Goal: Obtain resource: Download file/media

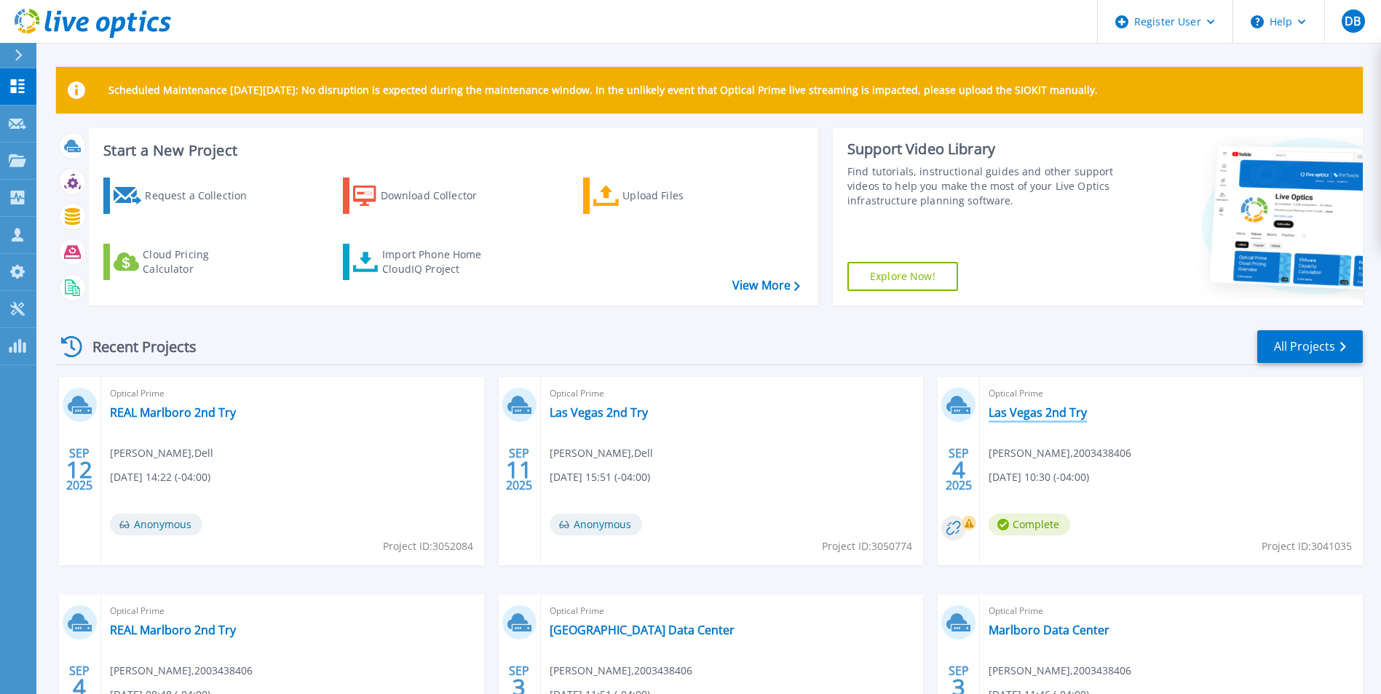
click at [1037, 413] on link "Las Vegas 2nd Try" at bounding box center [1037, 412] width 98 height 15
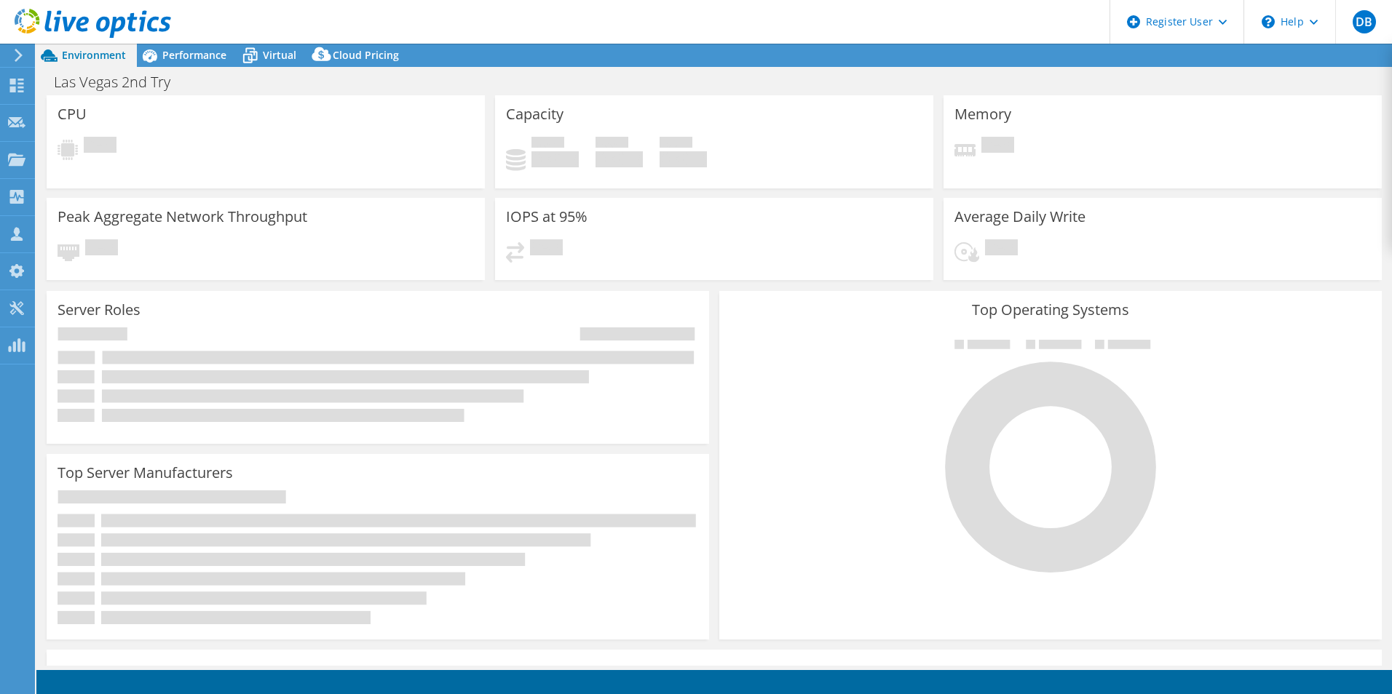
select select "USD"
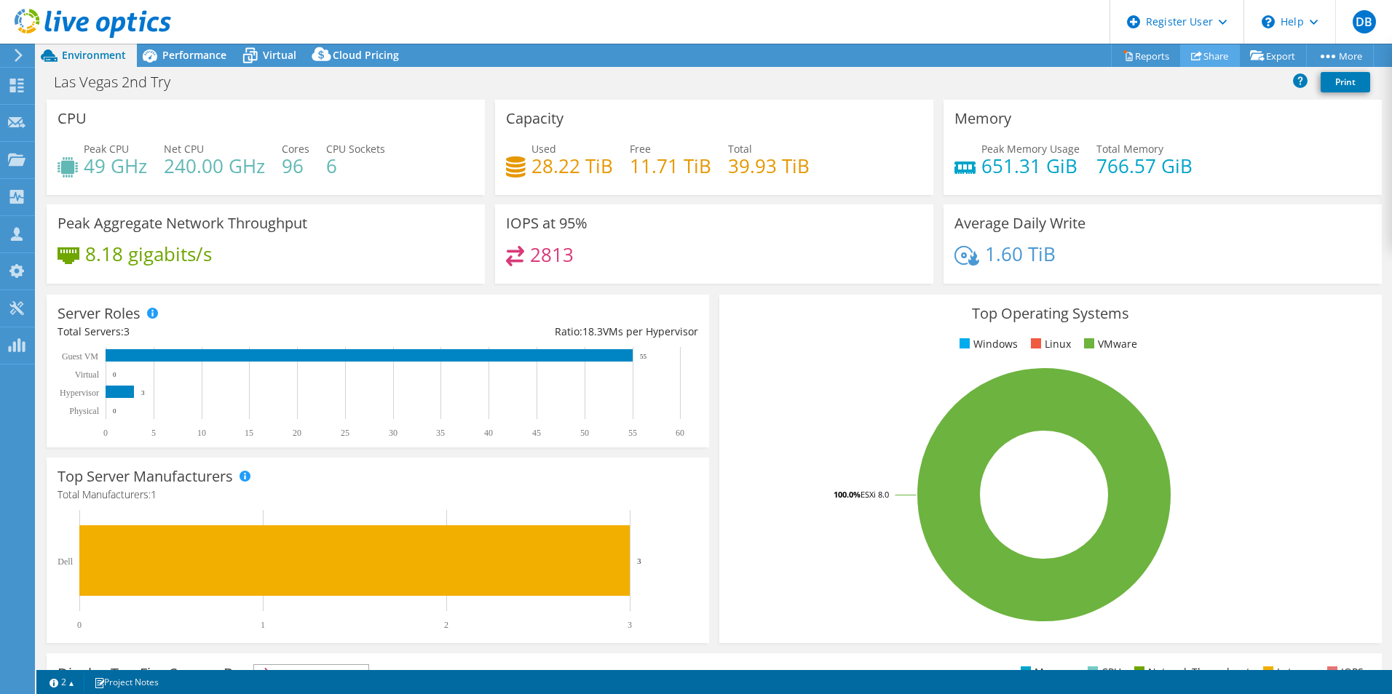
click at [1197, 61] on link "Share" at bounding box center [1210, 55] width 60 height 23
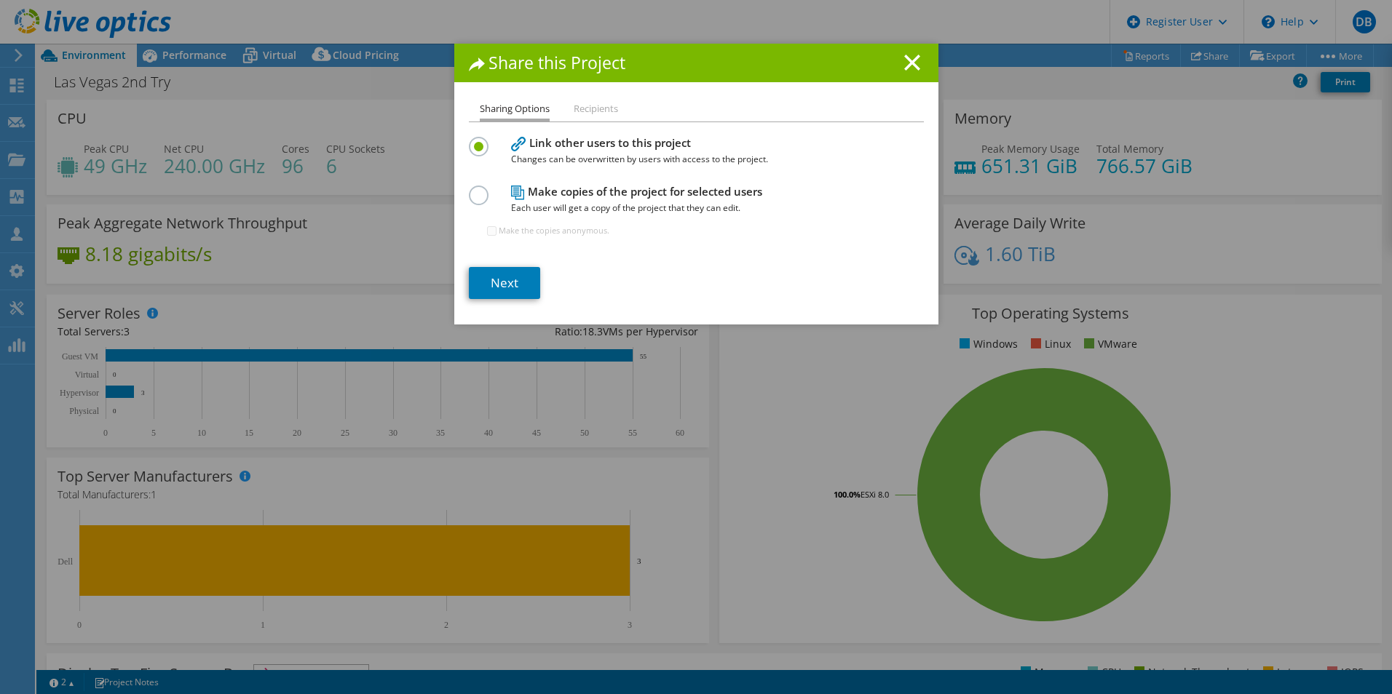
click at [590, 107] on li "Recipients" at bounding box center [596, 109] width 44 height 18
click at [522, 290] on link "Next" at bounding box center [504, 283] width 71 height 32
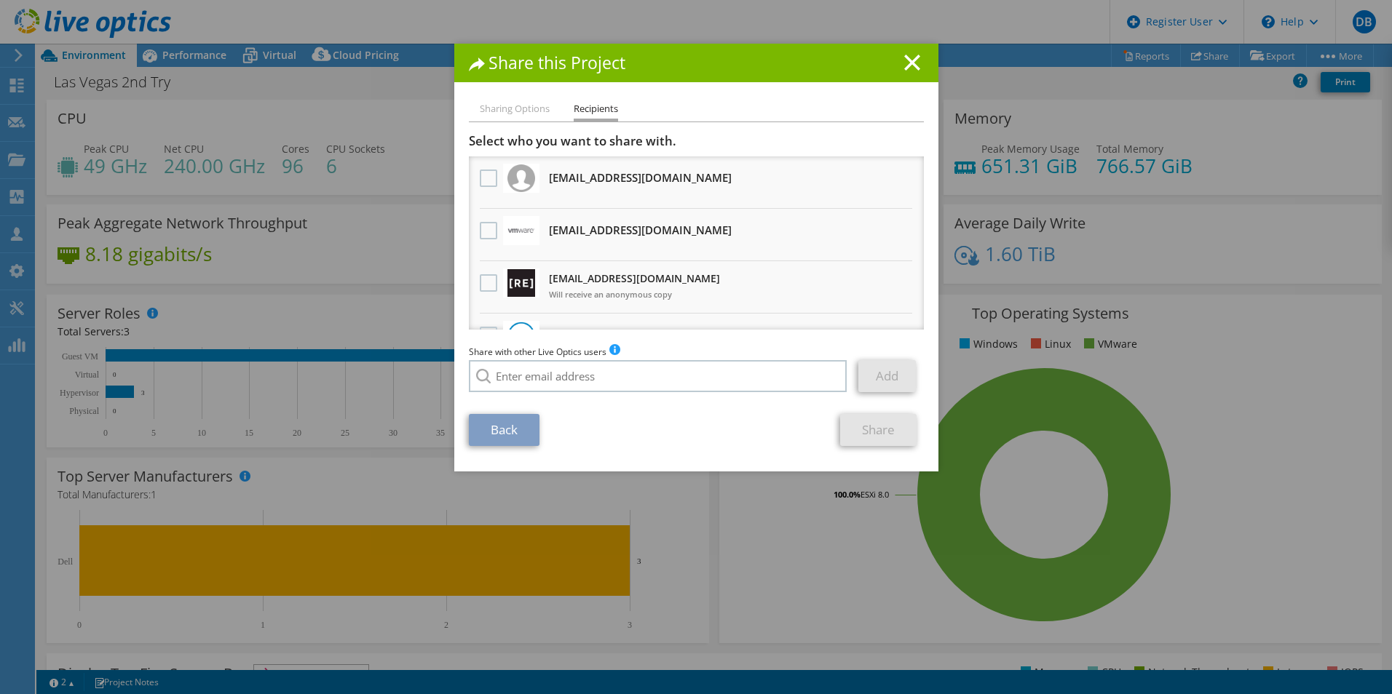
scroll to position [89, 0]
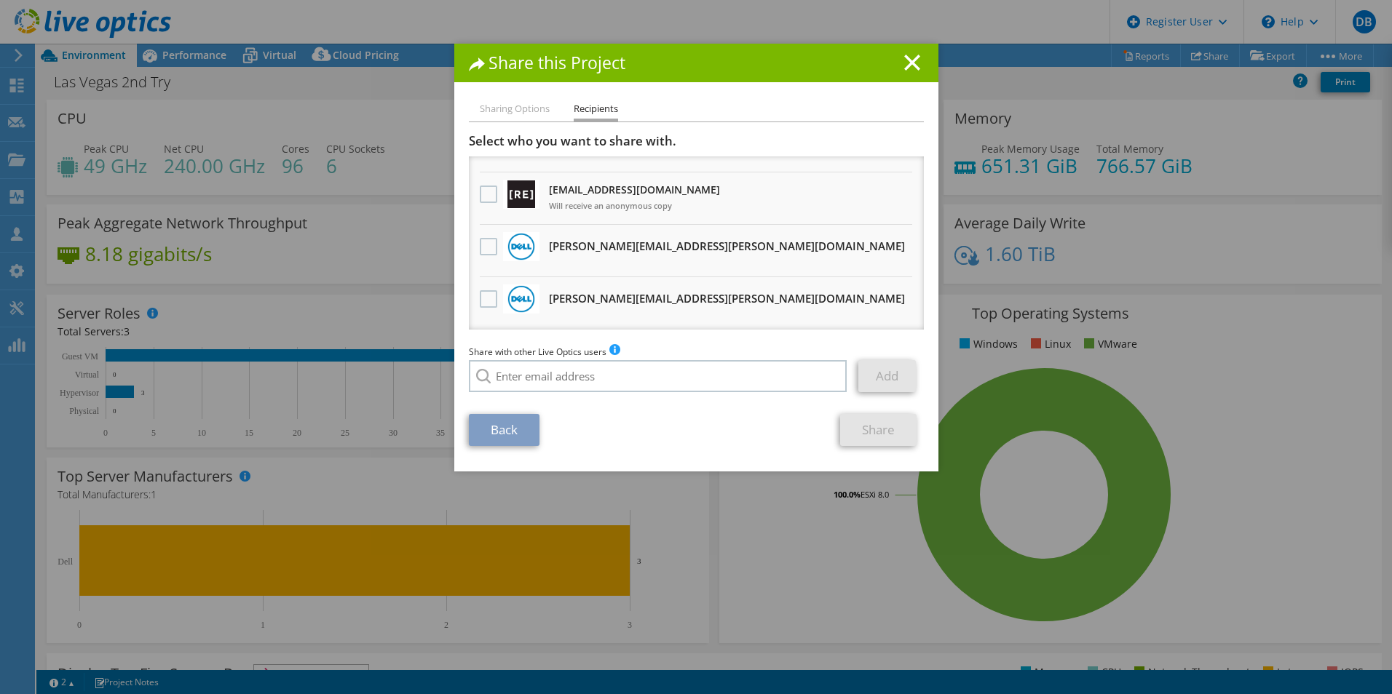
click at [512, 103] on li "Sharing Options" at bounding box center [515, 109] width 70 height 18
drag, startPoint x: 507, startPoint y: 425, endPoint x: 887, endPoint y: 124, distance: 483.9
click at [509, 425] on link "Back" at bounding box center [504, 430] width 71 height 32
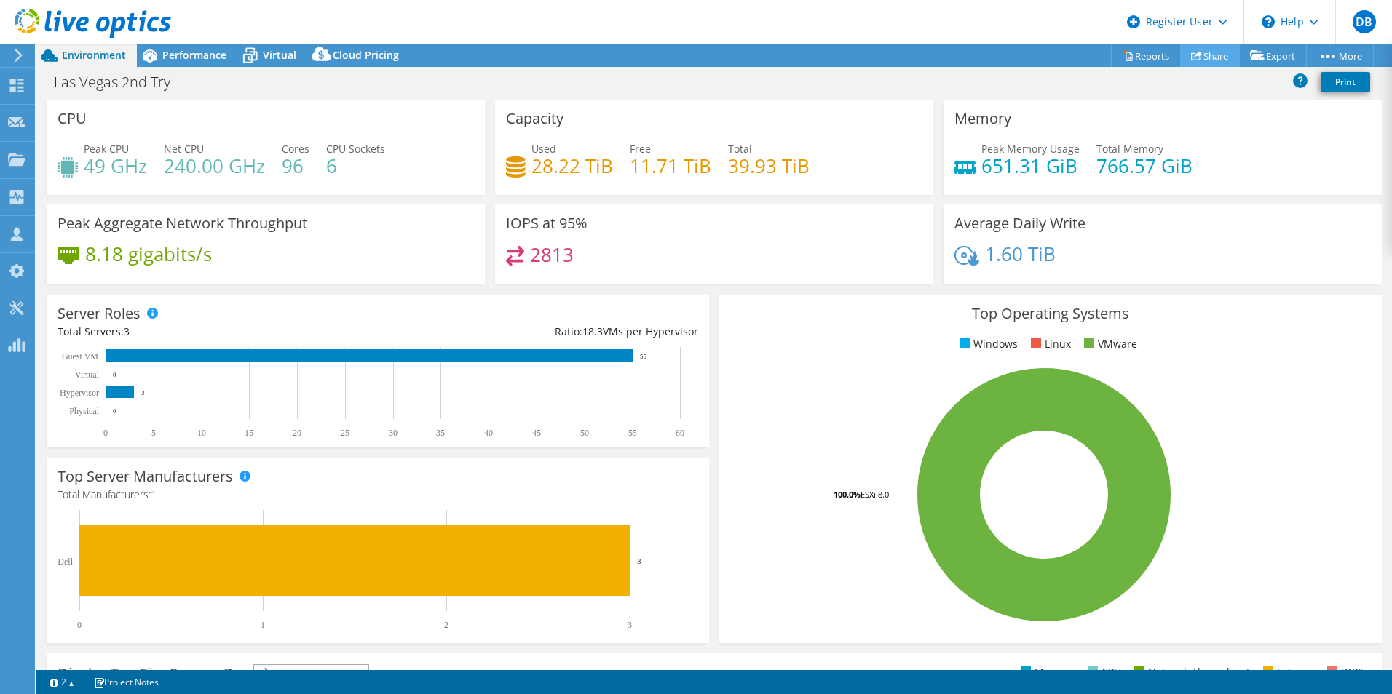
click at [1206, 53] on link "Share" at bounding box center [1210, 55] width 60 height 23
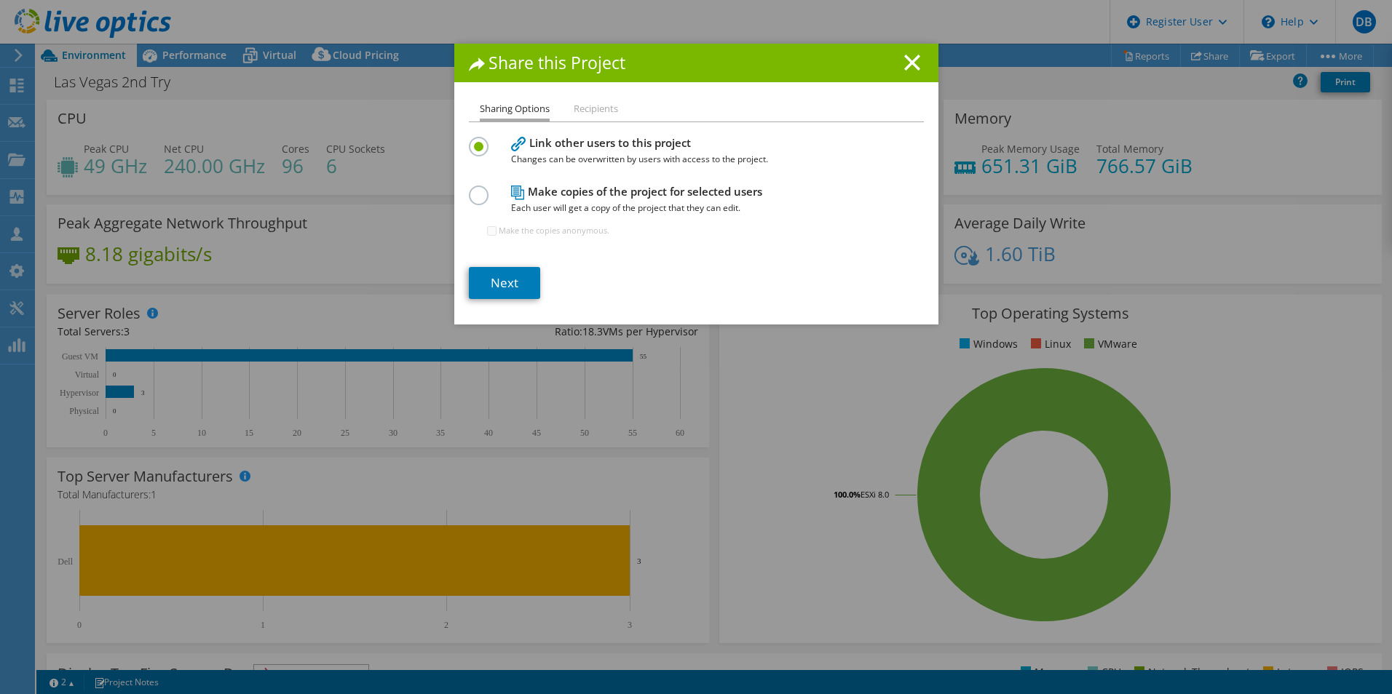
click at [470, 189] on label at bounding box center [481, 188] width 25 height 4
click at [0, 0] on input "radio" at bounding box center [0, 0] width 0 height 0
click at [511, 280] on link "Next" at bounding box center [504, 283] width 71 height 32
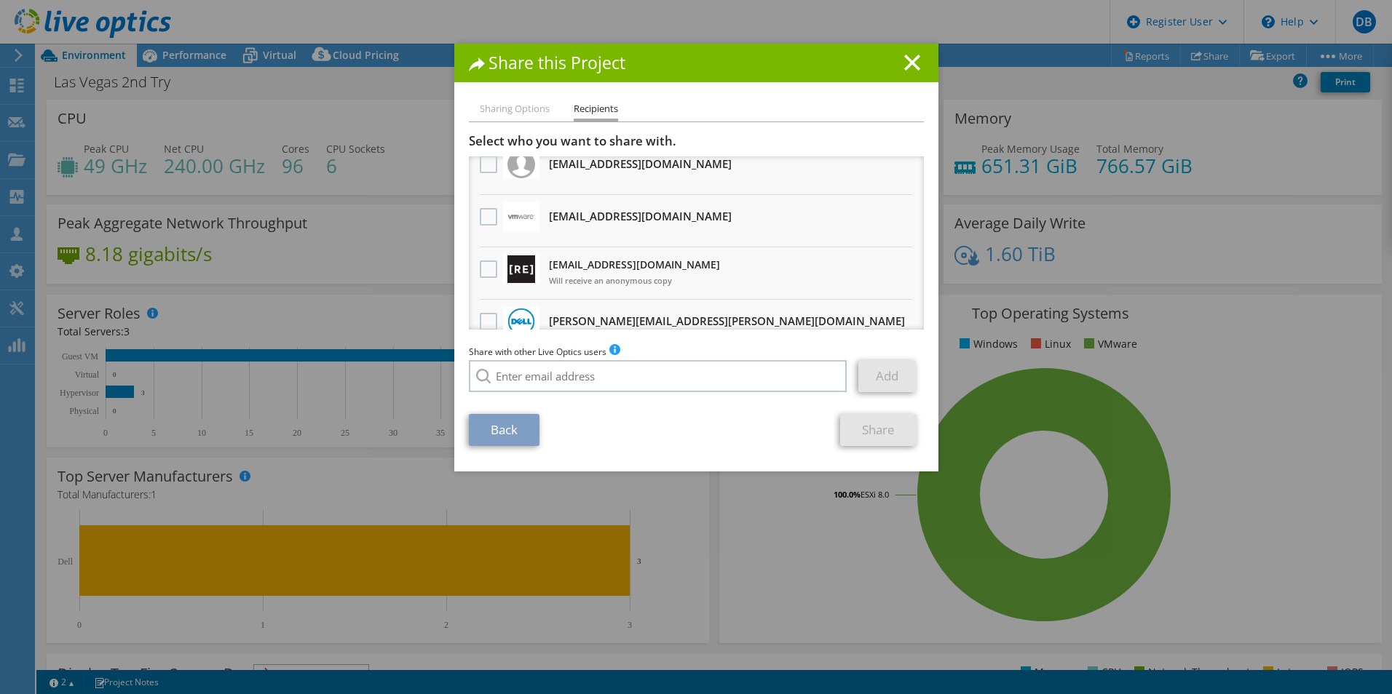
scroll to position [0, 0]
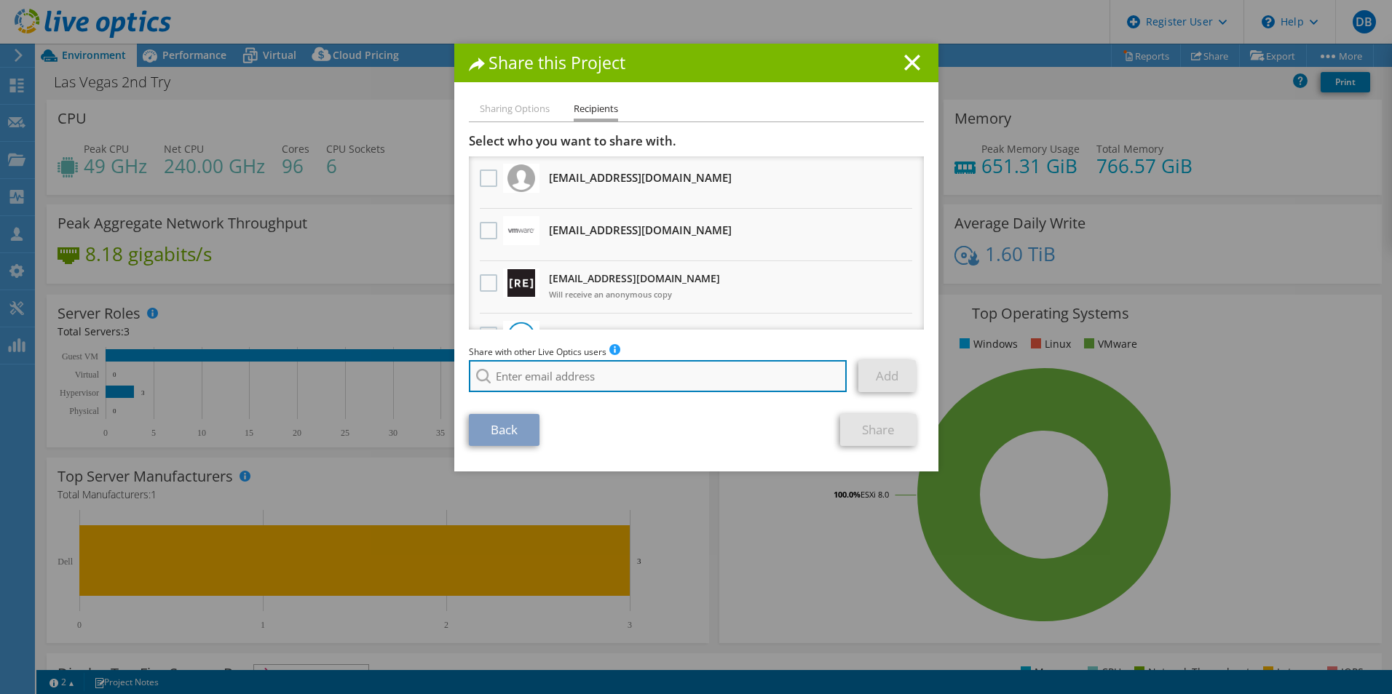
click at [659, 365] on input "search" at bounding box center [658, 376] width 379 height 32
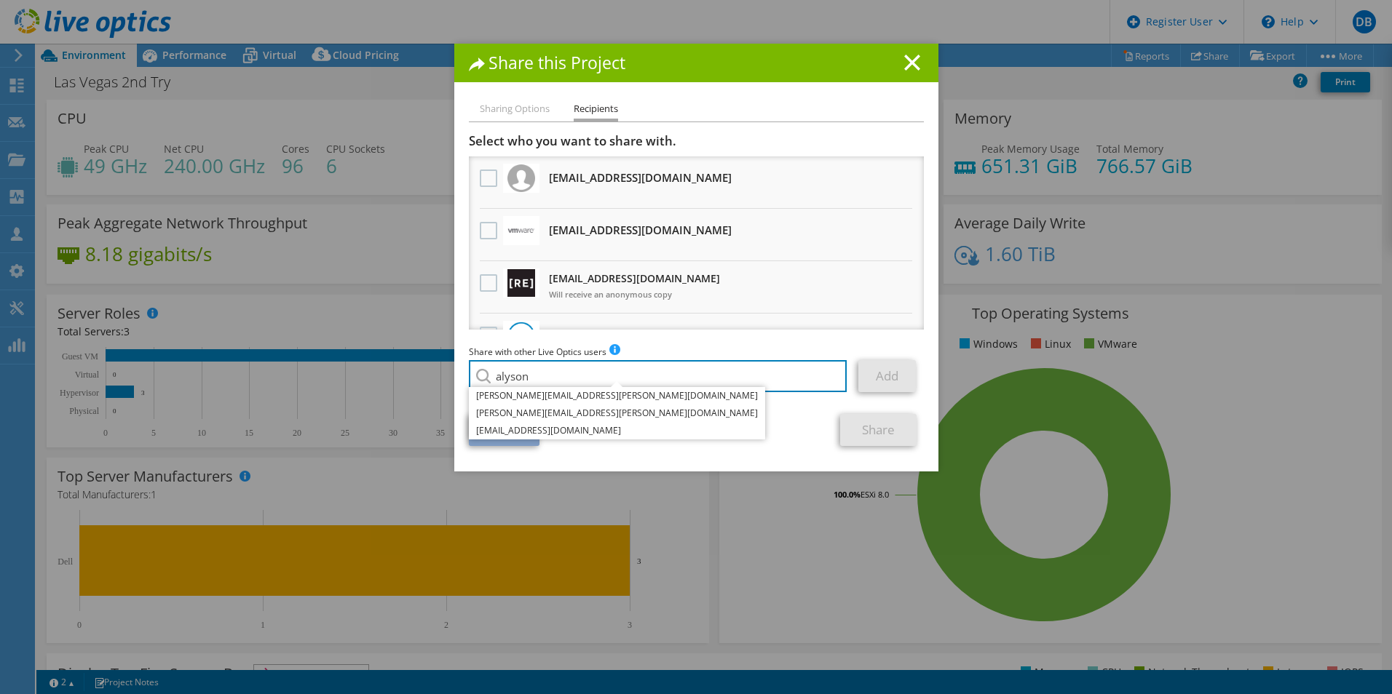
type input "alyson"
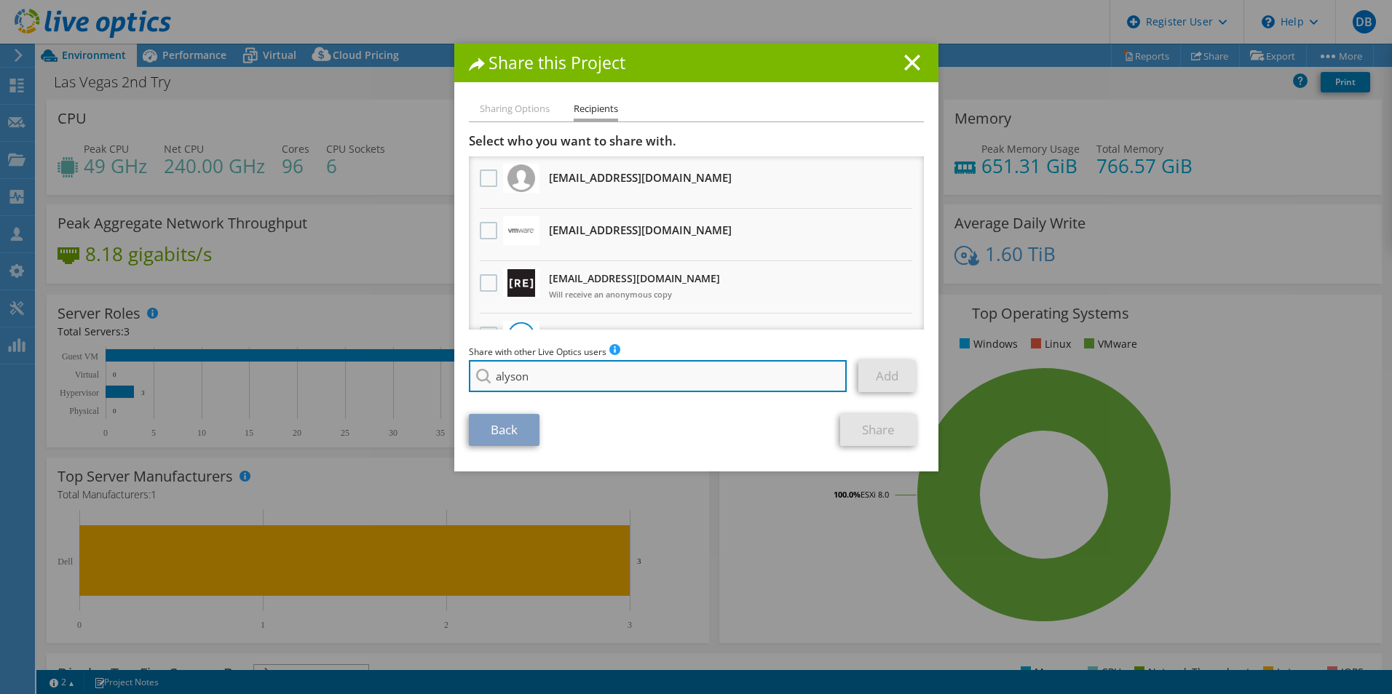
click at [587, 376] on input "alyson" at bounding box center [658, 376] width 379 height 32
click at [617, 381] on input "search" at bounding box center [658, 376] width 379 height 32
paste input "ahanlon@redesign-group.com"
type input "ahanlon@redesign-group.com"
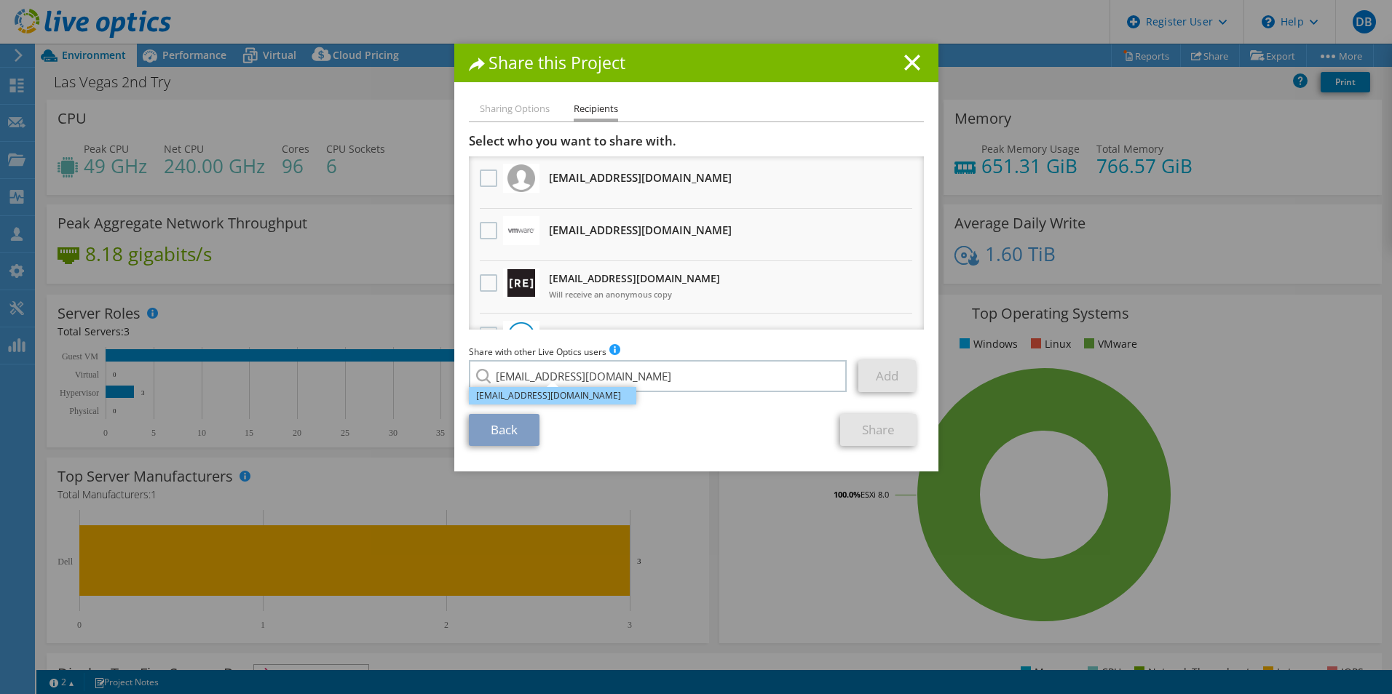
click at [605, 397] on li "ahanlon@redesign-group.com" at bounding box center [552, 395] width 167 height 17
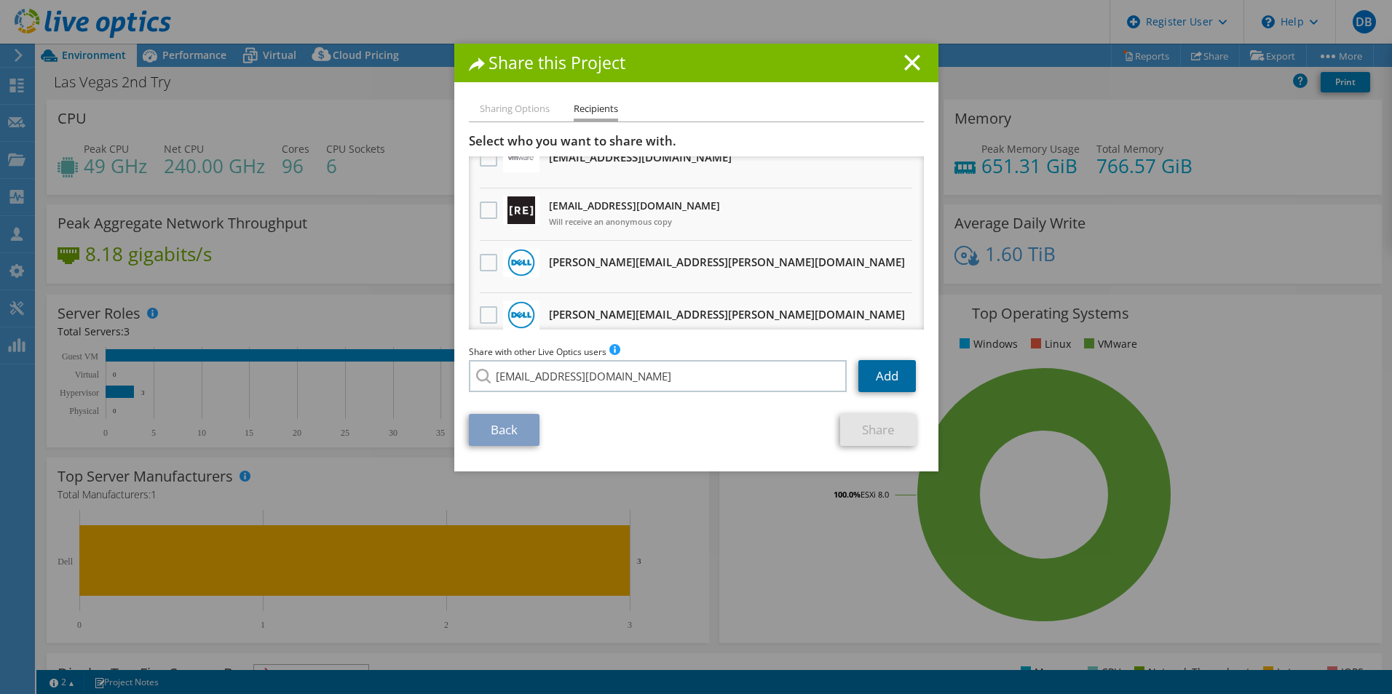
drag, startPoint x: 863, startPoint y: 381, endPoint x: 856, endPoint y: 375, distance: 9.3
click at [863, 381] on link "Add" at bounding box center [887, 376] width 58 height 32
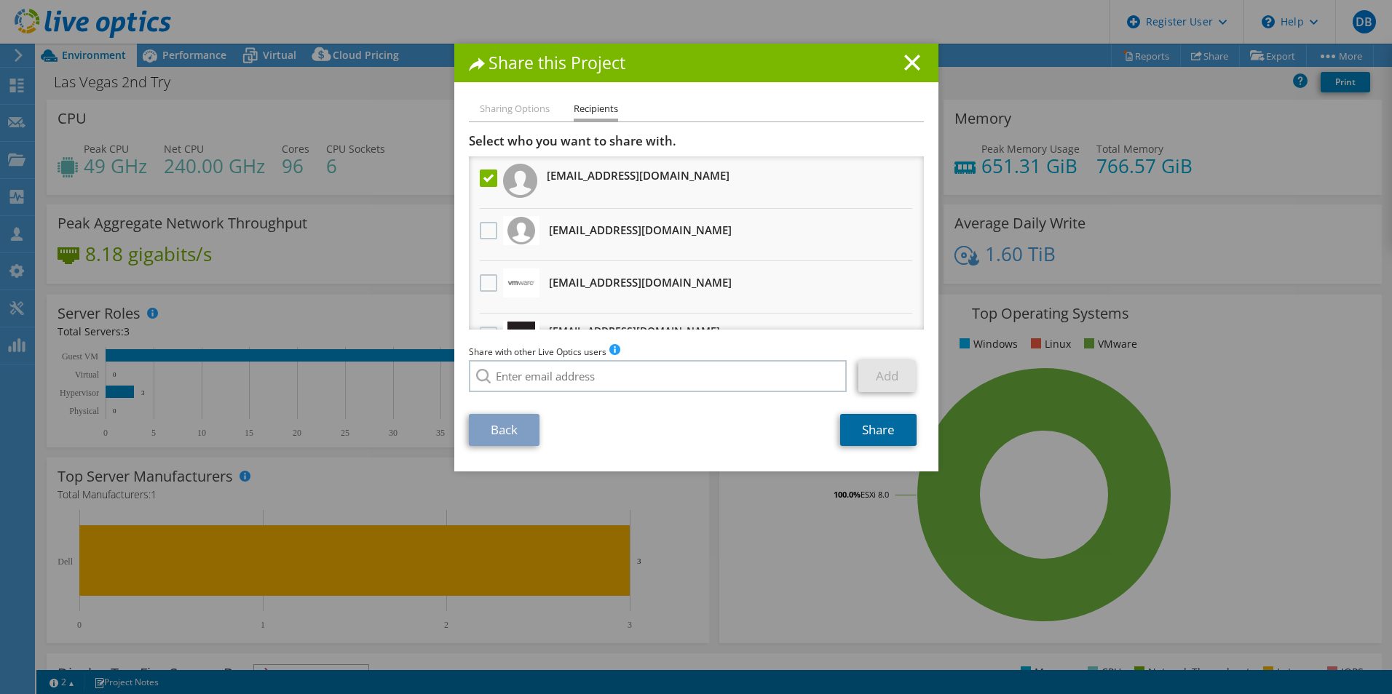
click at [889, 427] on link "Share" at bounding box center [878, 430] width 76 height 32
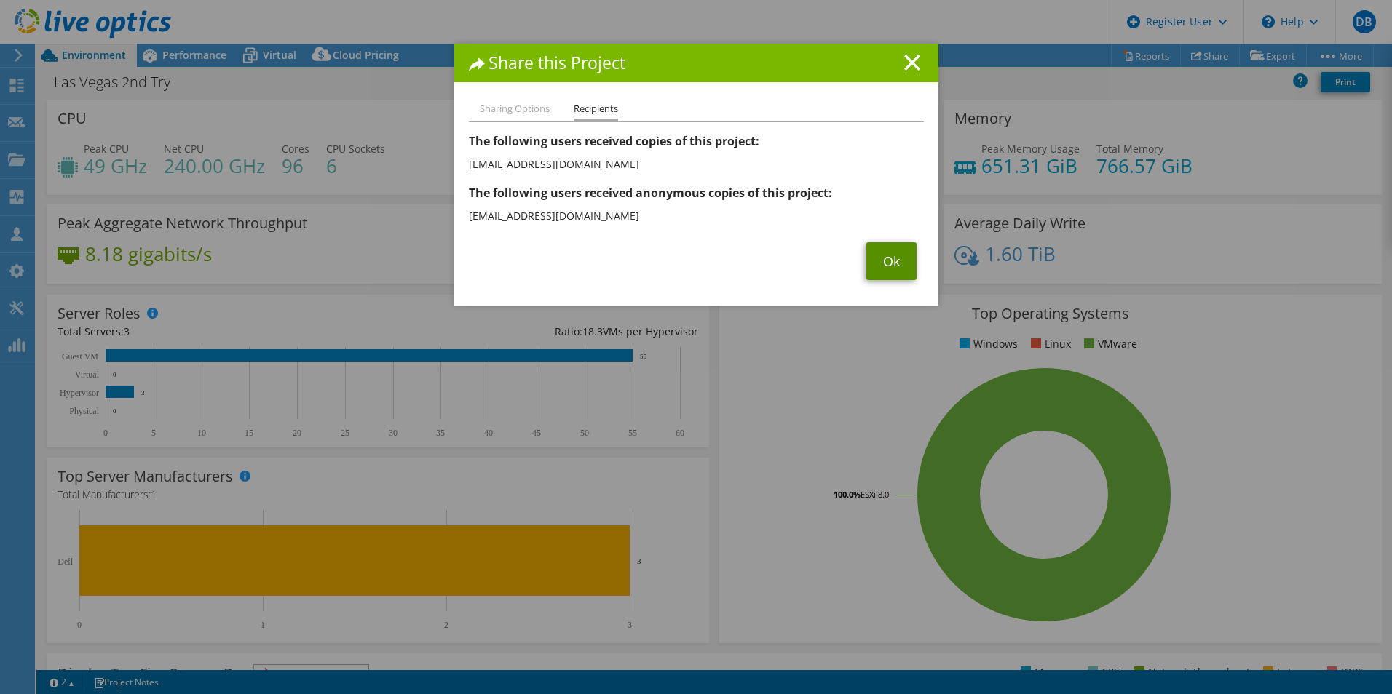
click at [871, 258] on link "Ok" at bounding box center [891, 261] width 50 height 38
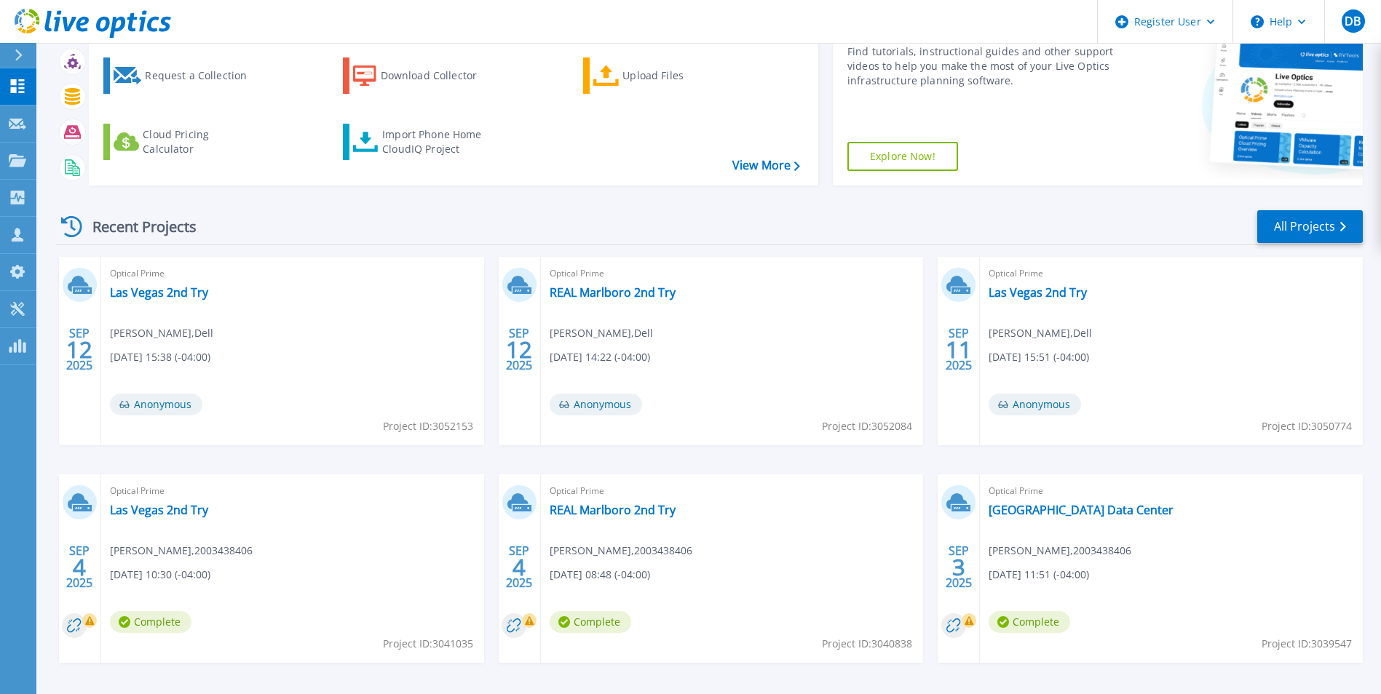
scroll to position [146, 0]
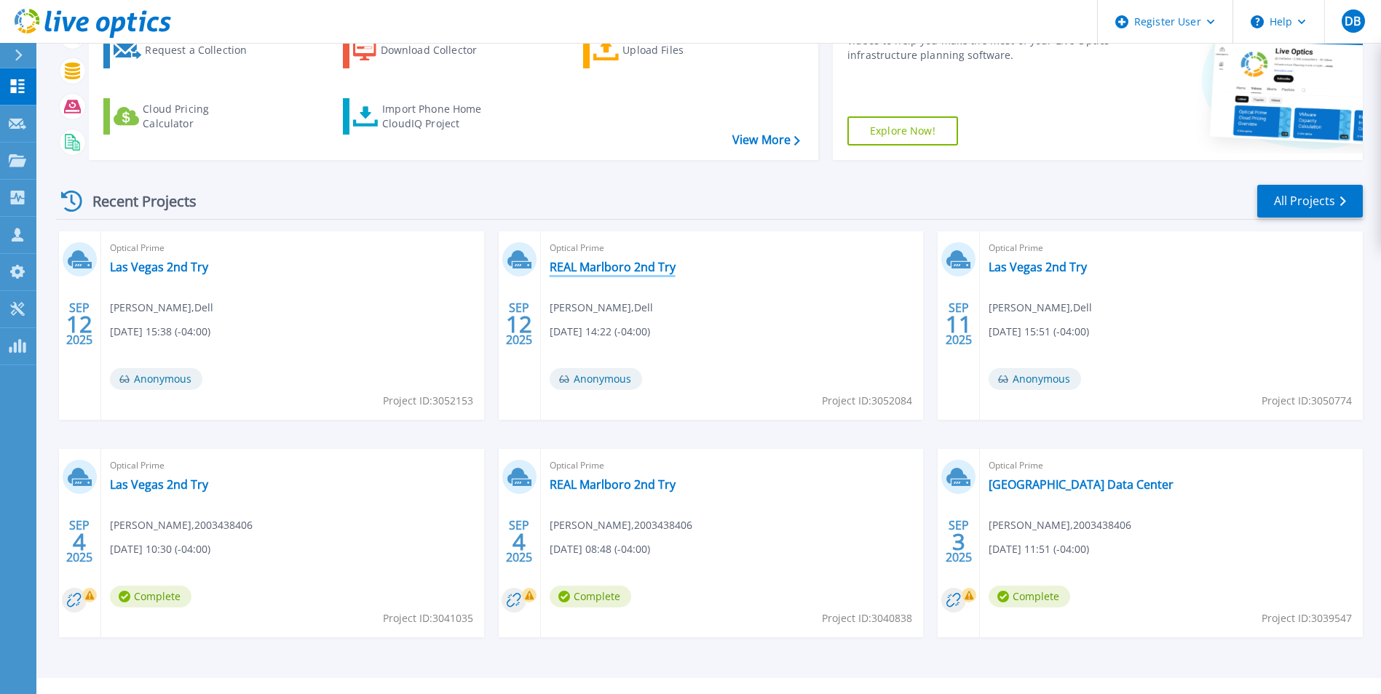
click at [670, 262] on link "REAL Marlboro 2nd Try" at bounding box center [613, 267] width 126 height 15
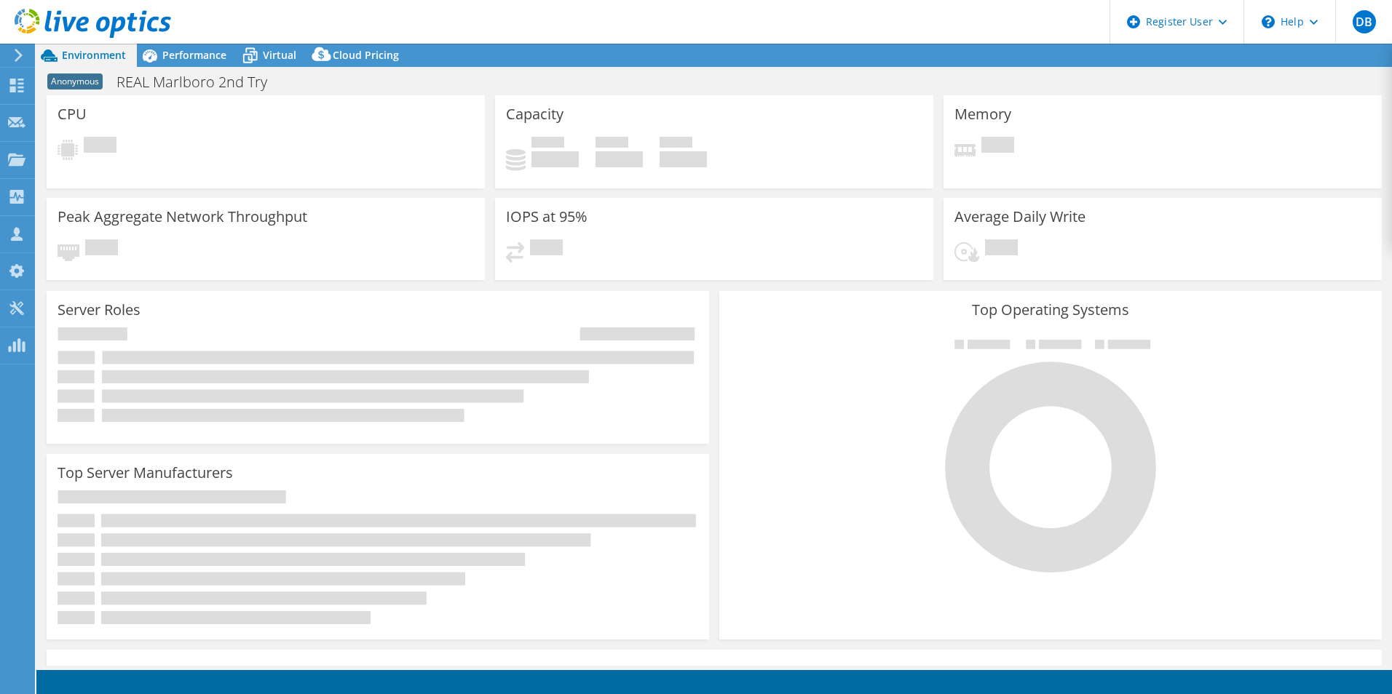
select select "USD"
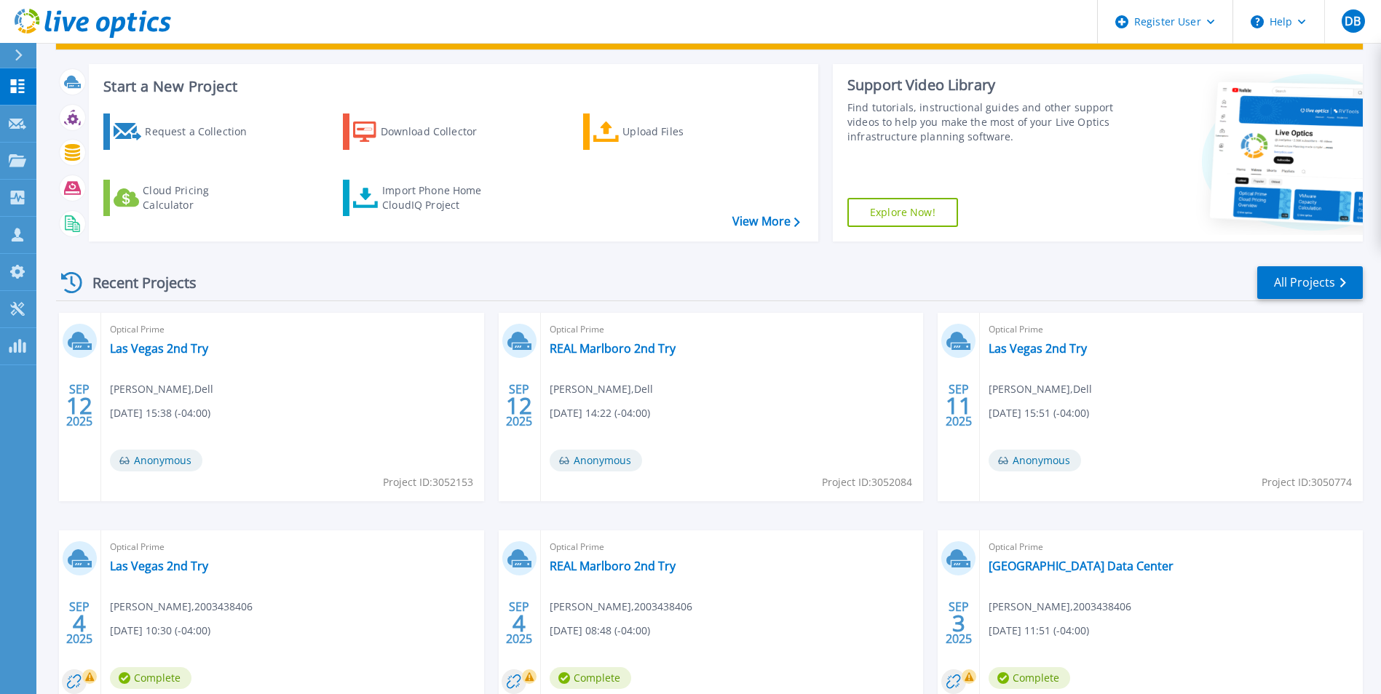
scroll to position [146, 0]
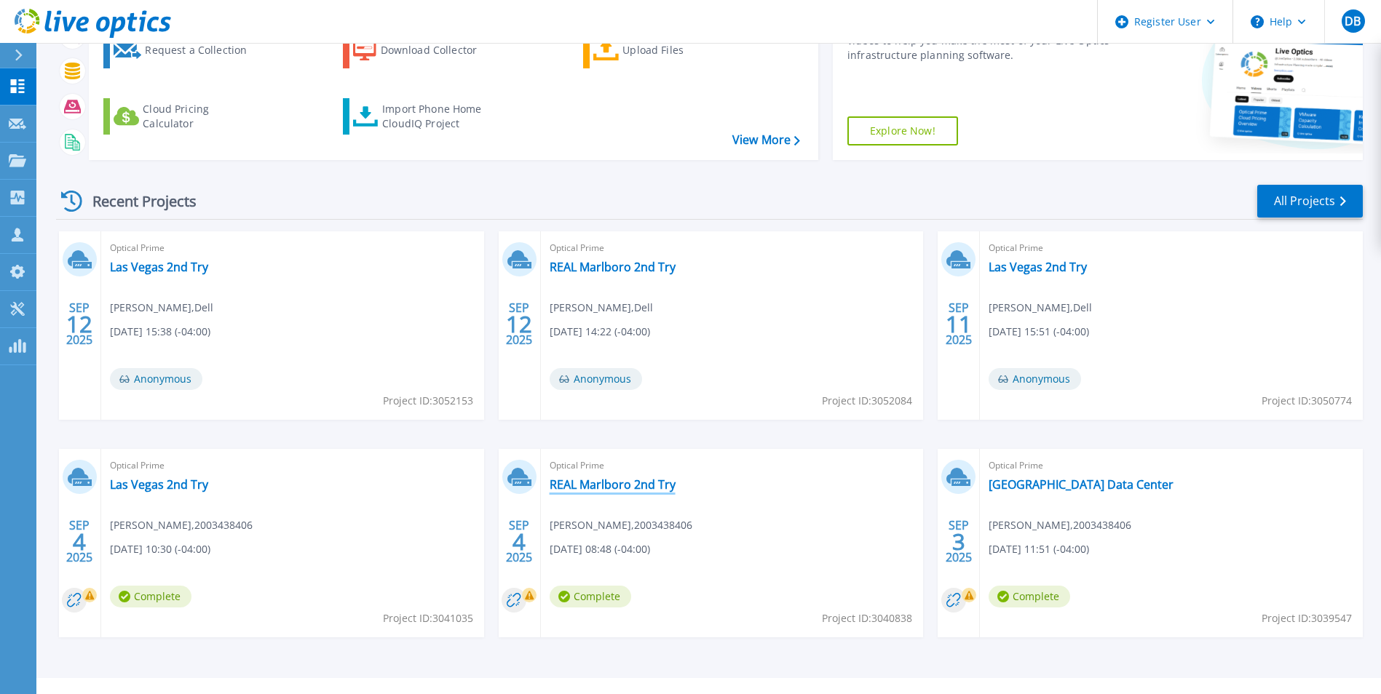
click at [662, 483] on link "REAL Marlboro 2nd Try" at bounding box center [613, 484] width 126 height 15
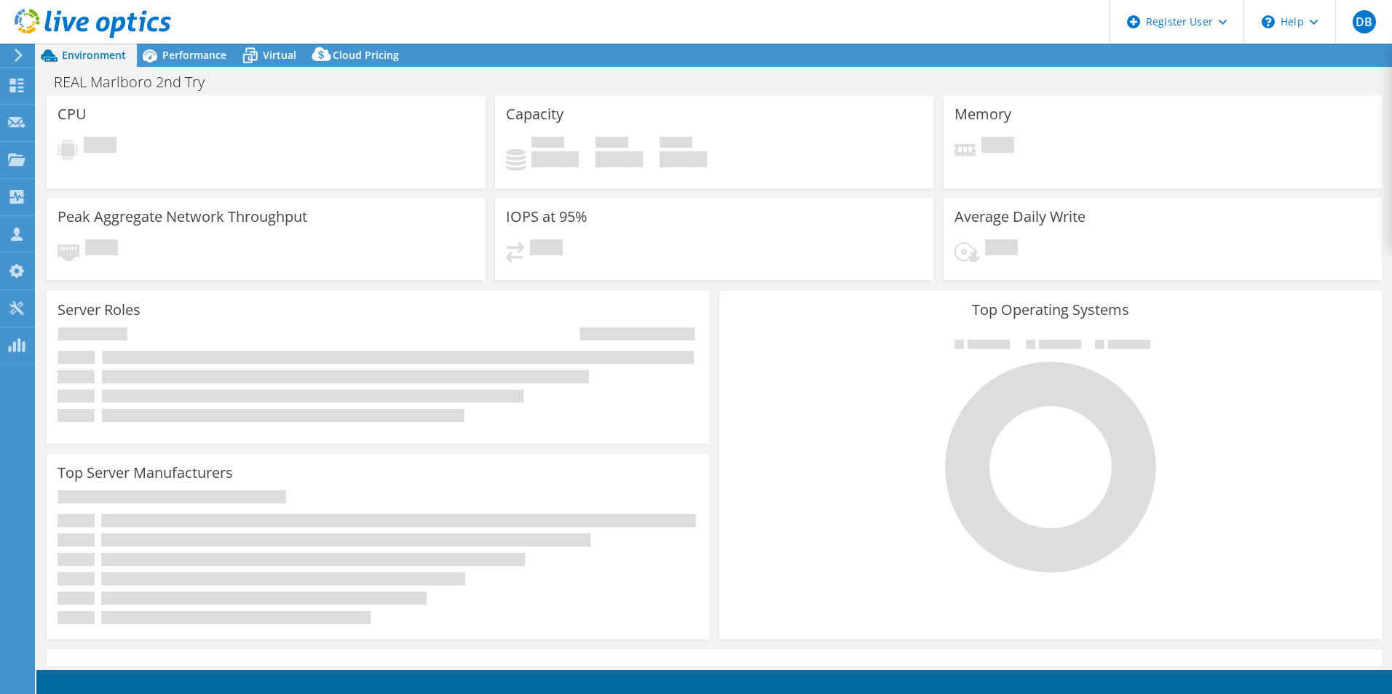
select select "USD"
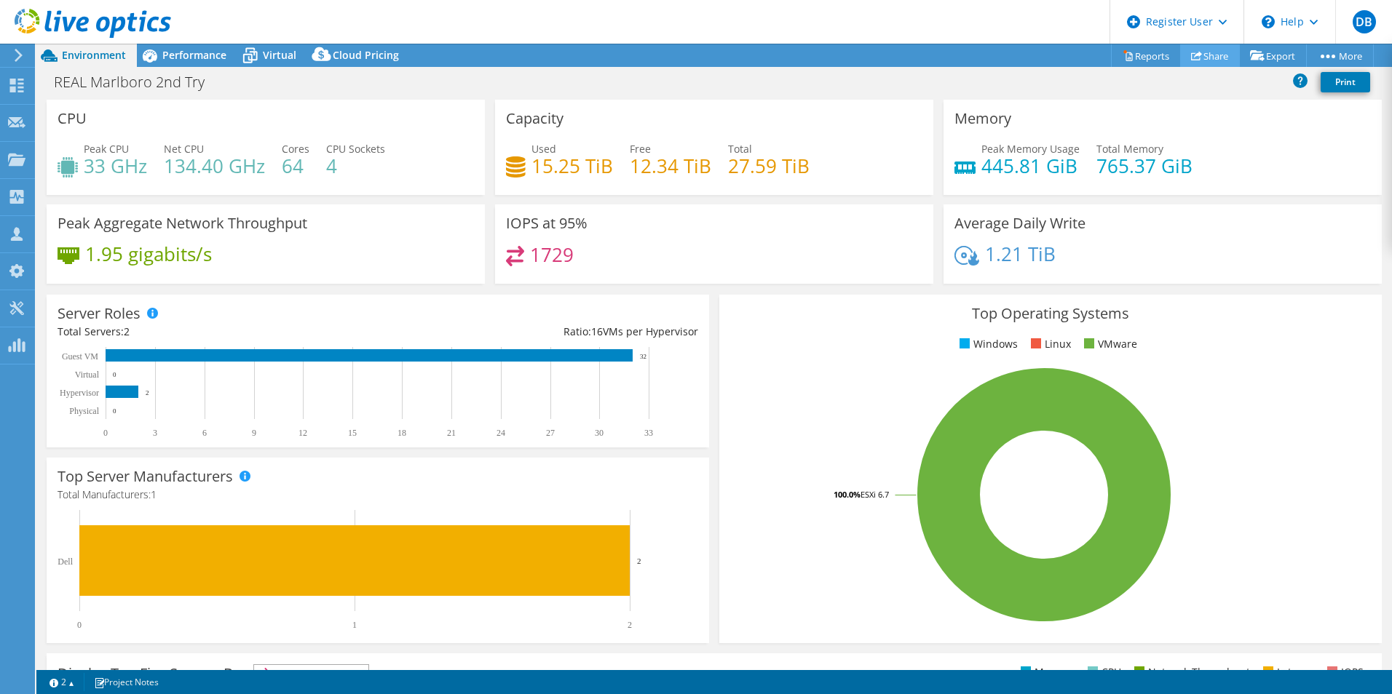
click at [1212, 59] on link "Share" at bounding box center [1210, 55] width 60 height 23
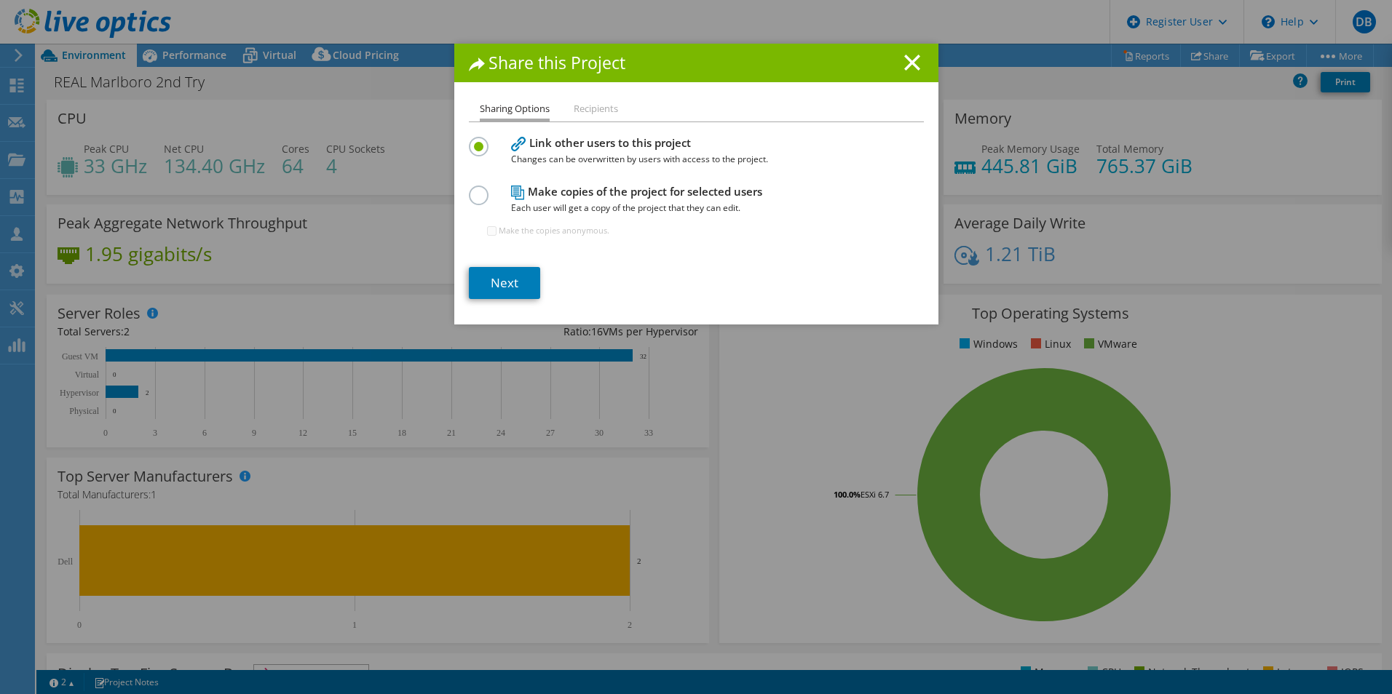
click at [475, 189] on label at bounding box center [481, 188] width 25 height 4
click at [0, 0] on input "radio" at bounding box center [0, 0] width 0 height 0
click at [504, 285] on link "Next" at bounding box center [504, 283] width 71 height 32
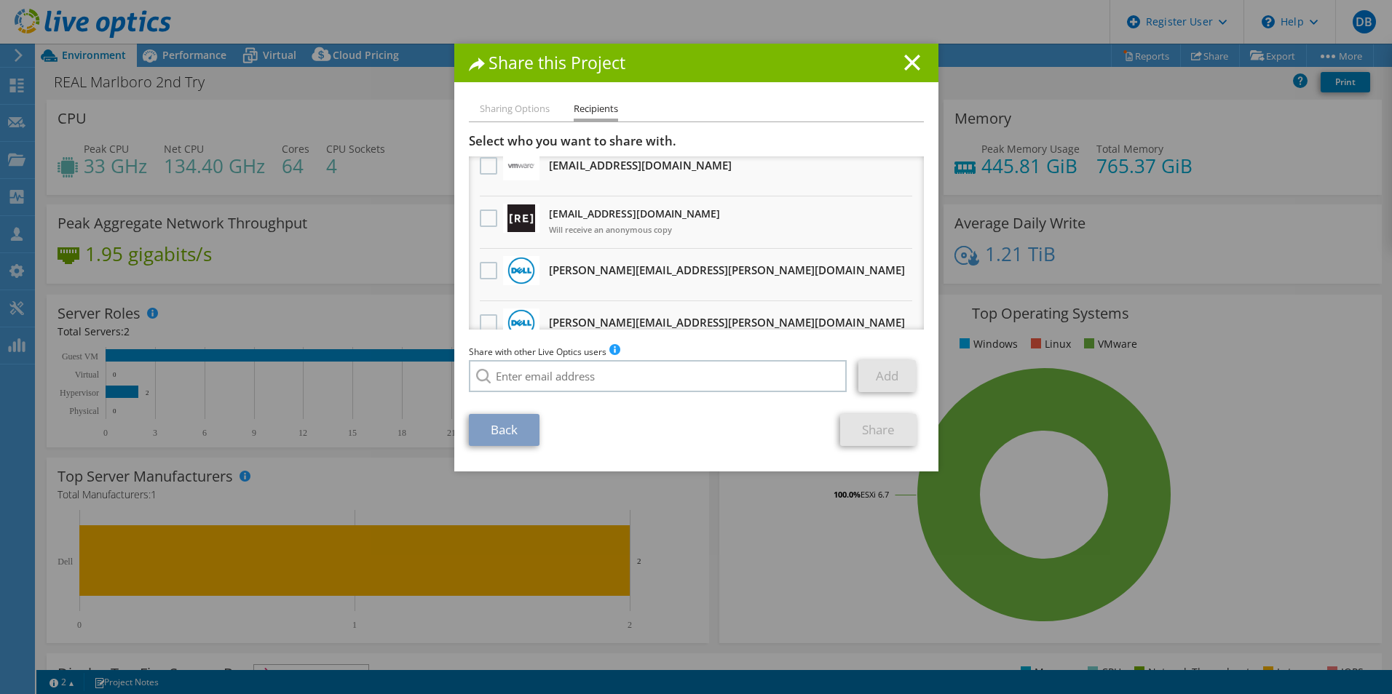
scroll to position [141, 0]
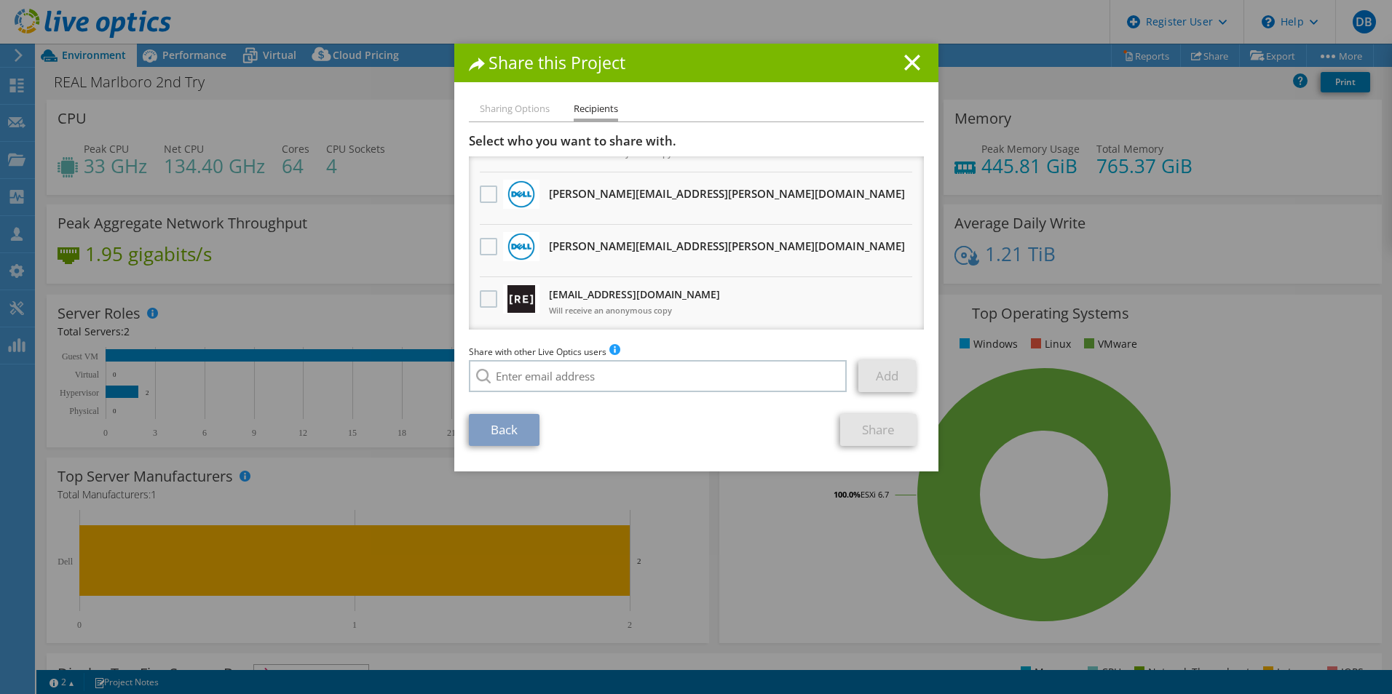
click at [484, 297] on label at bounding box center [490, 298] width 21 height 17
click at [0, 0] on input "checkbox" at bounding box center [0, 0] width 0 height 0
click at [860, 432] on link "Share" at bounding box center [878, 430] width 76 height 32
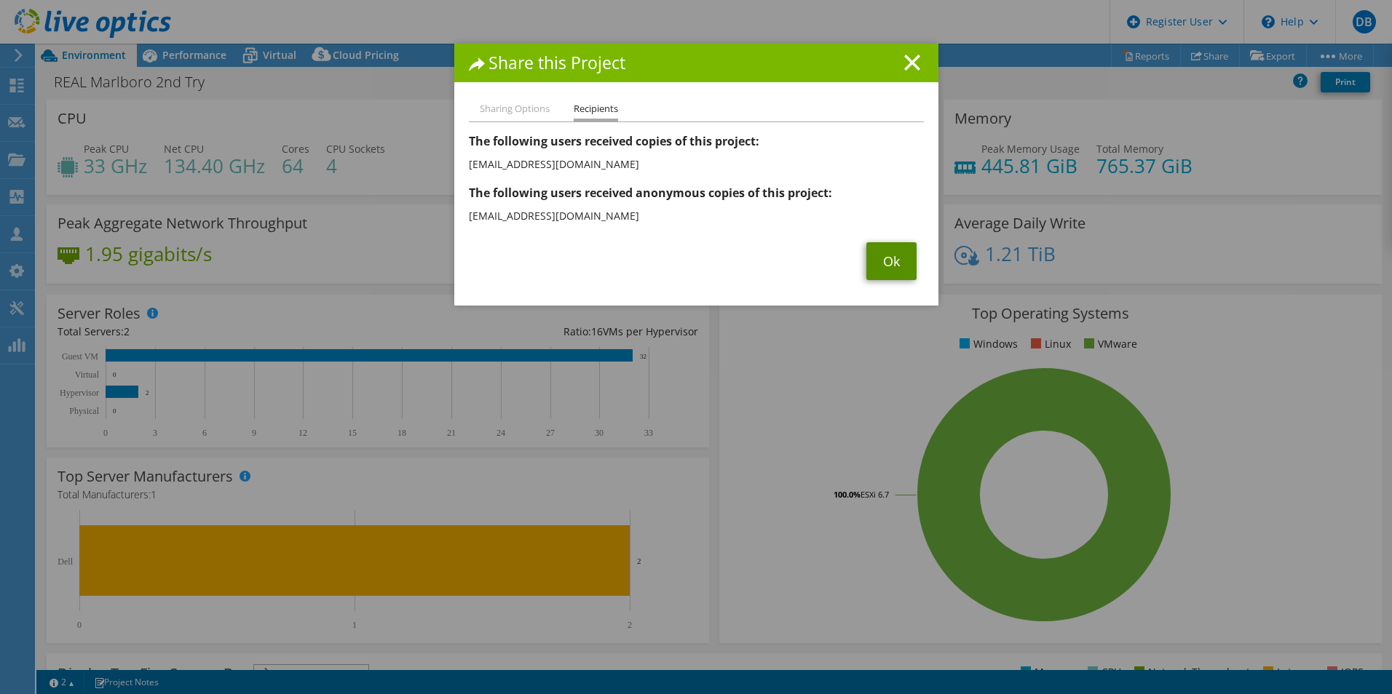
click at [900, 273] on link "Ok" at bounding box center [891, 261] width 50 height 38
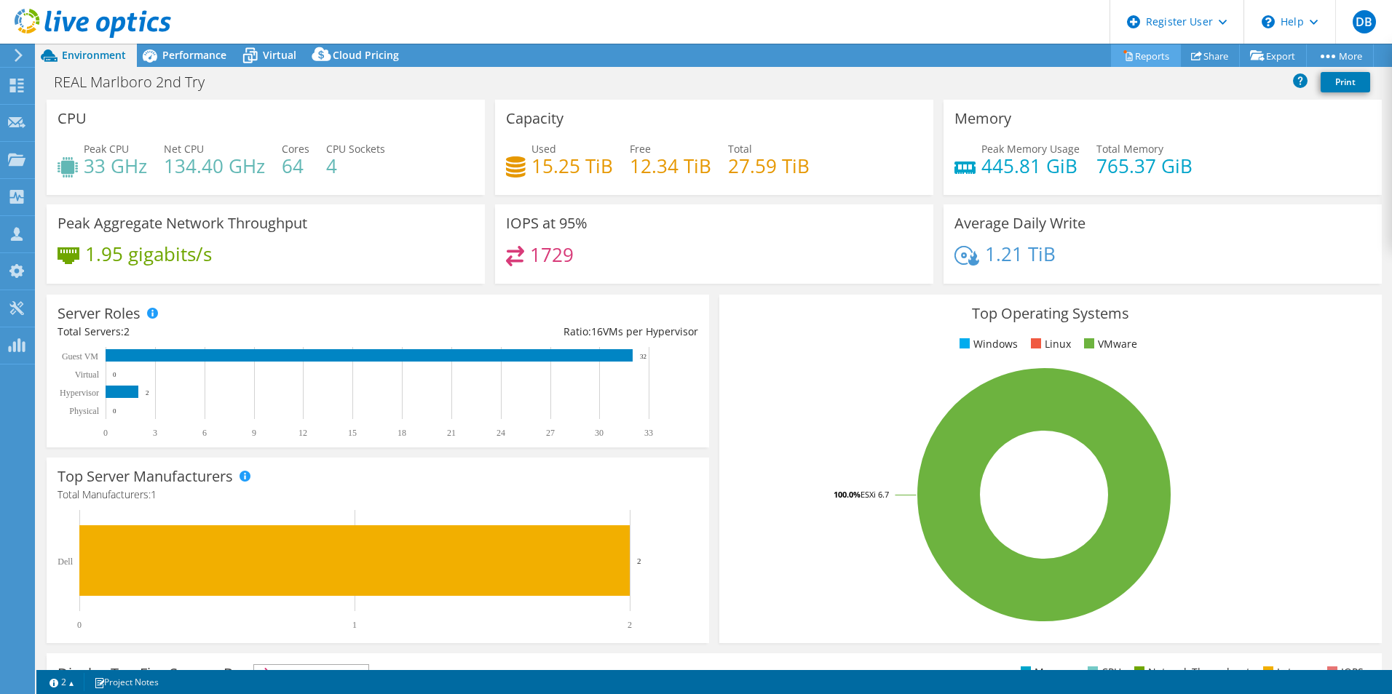
click at [1148, 56] on link "Reports" at bounding box center [1146, 55] width 70 height 23
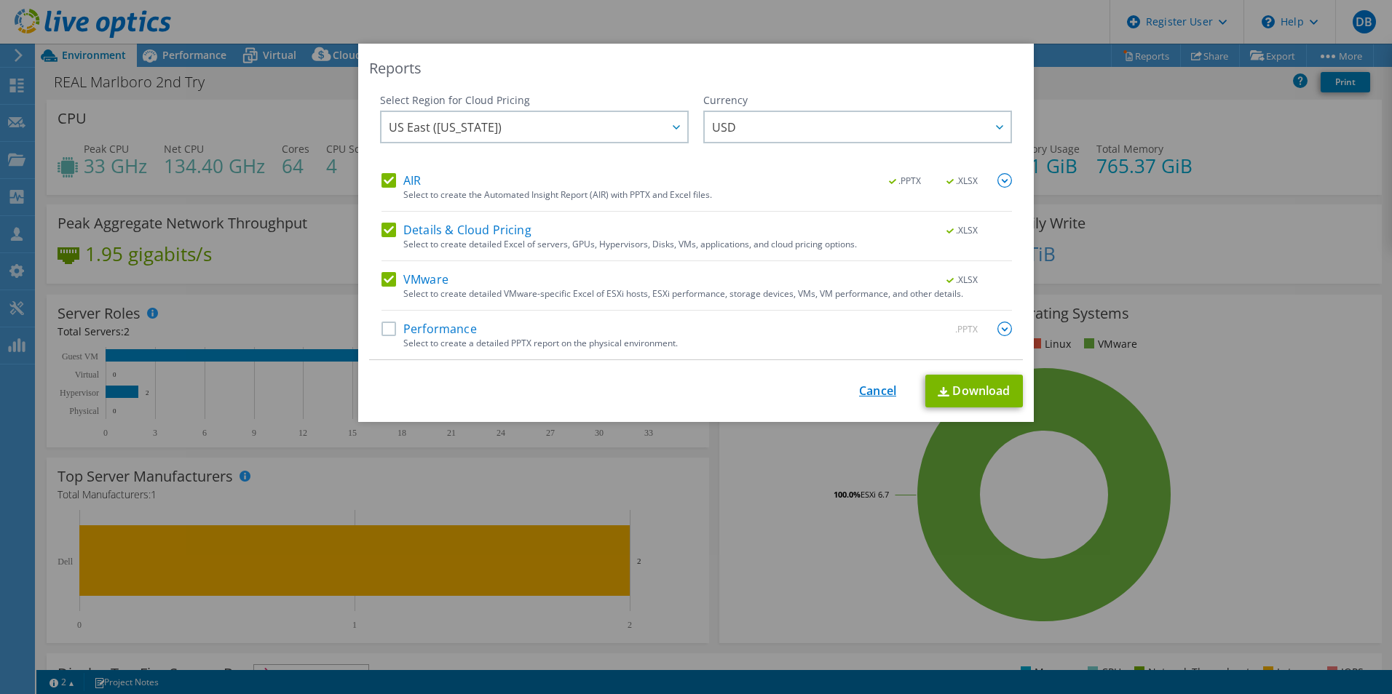
click at [886, 388] on link "Cancel" at bounding box center [877, 391] width 37 height 14
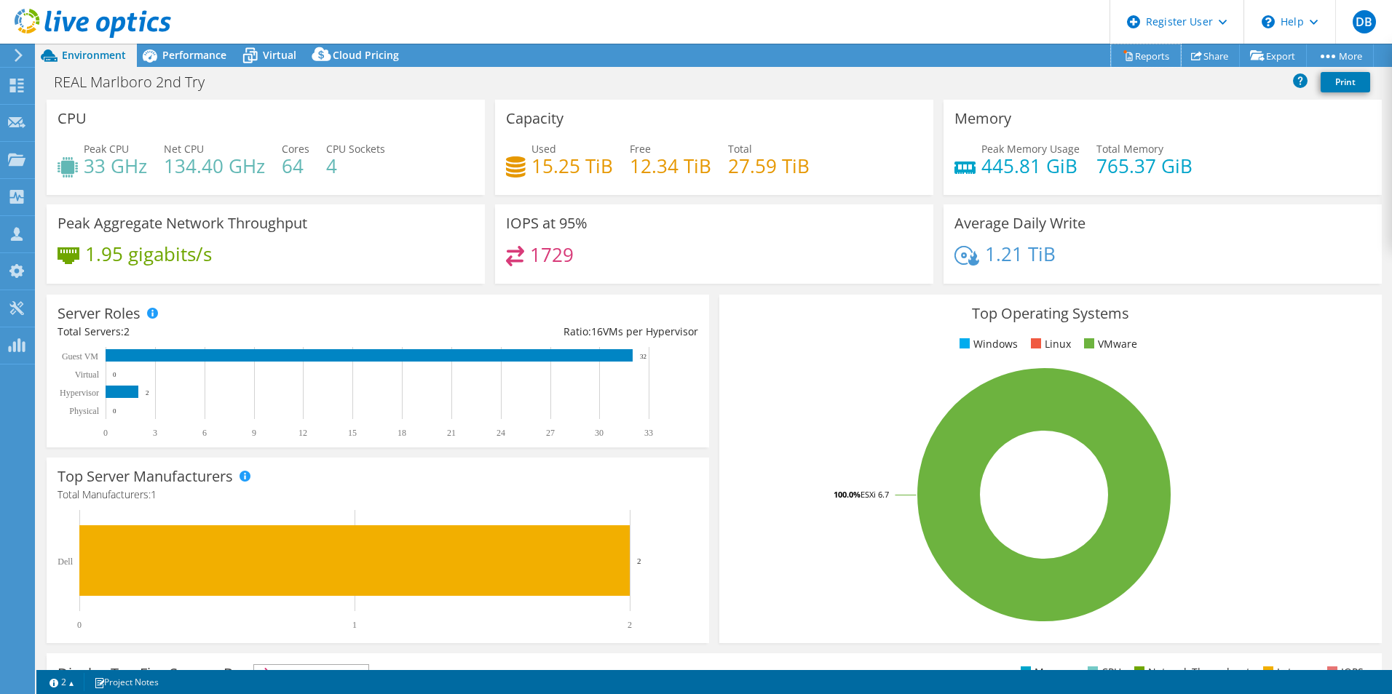
click at [1149, 49] on link "Reports" at bounding box center [1146, 55] width 70 height 23
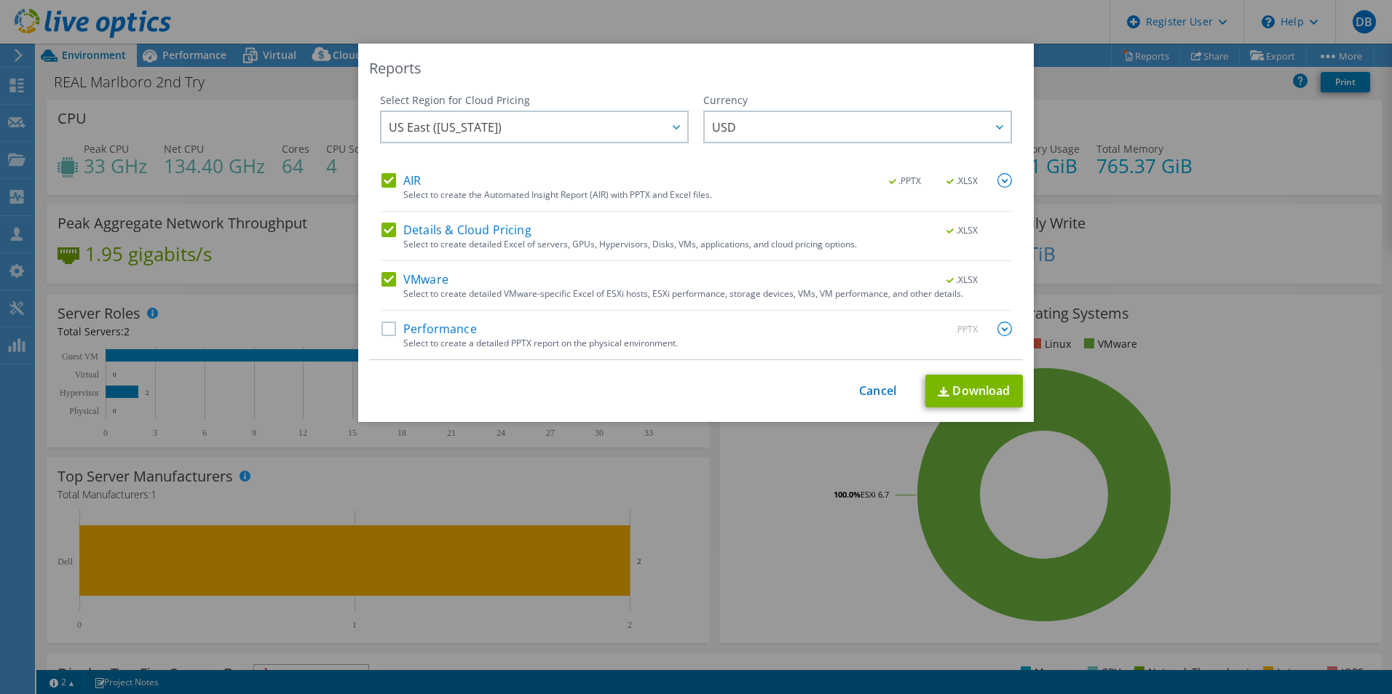
click at [387, 333] on label "Performance" at bounding box center [428, 329] width 95 height 15
click at [0, 0] on input "Performance" at bounding box center [0, 0] width 0 height 0
click at [1004, 328] on img at bounding box center [1004, 329] width 15 height 15
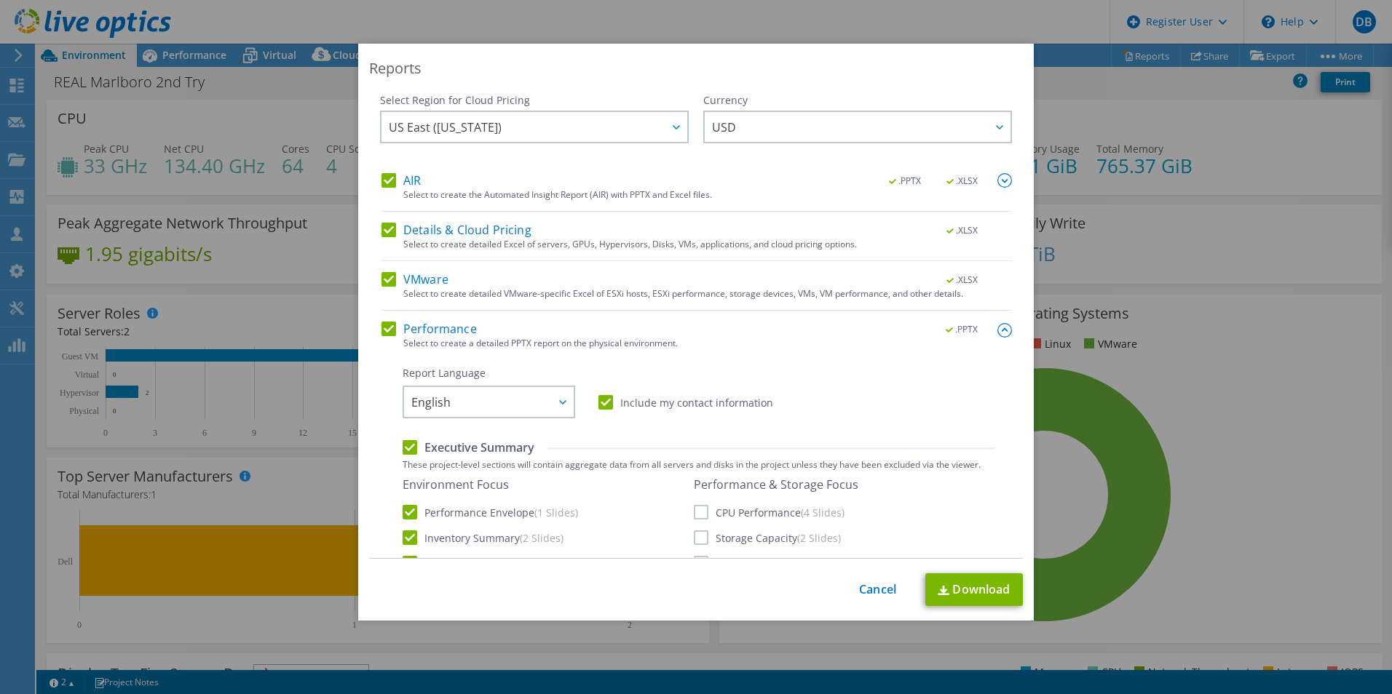
click at [997, 330] on img at bounding box center [1004, 330] width 15 height 15
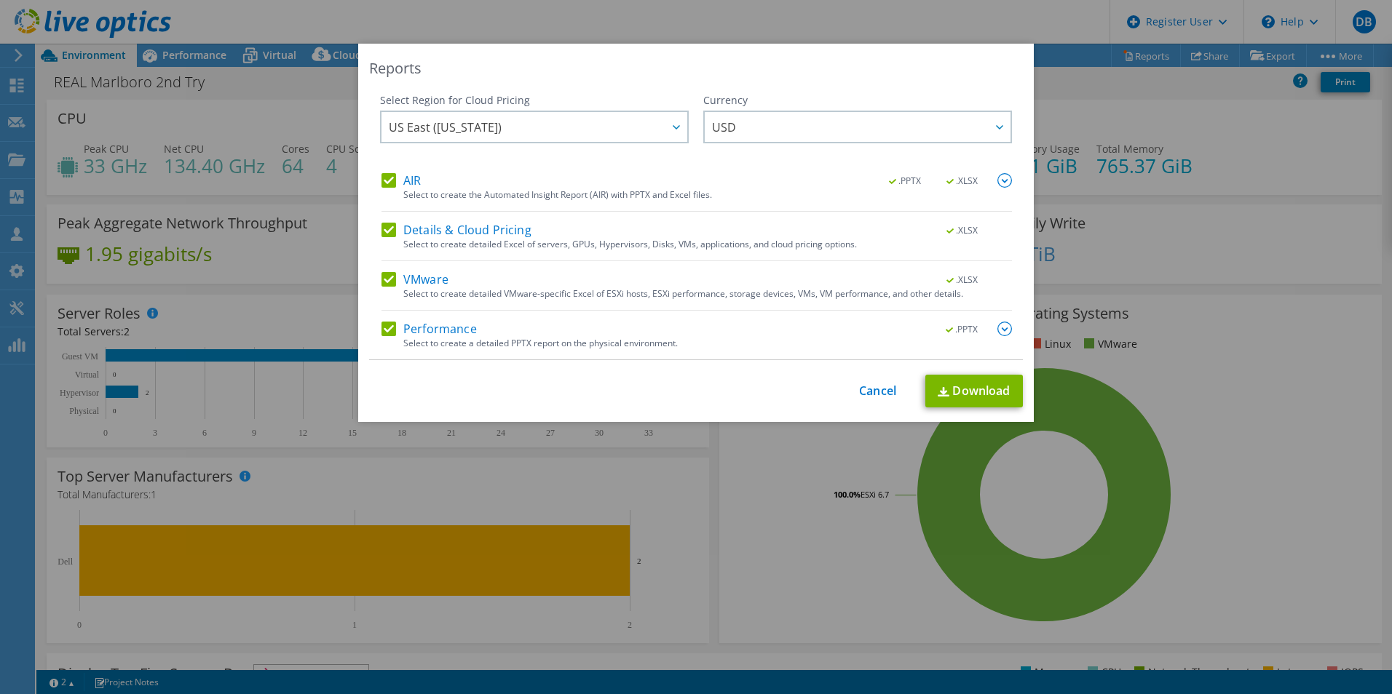
click at [999, 183] on img at bounding box center [1004, 180] width 15 height 15
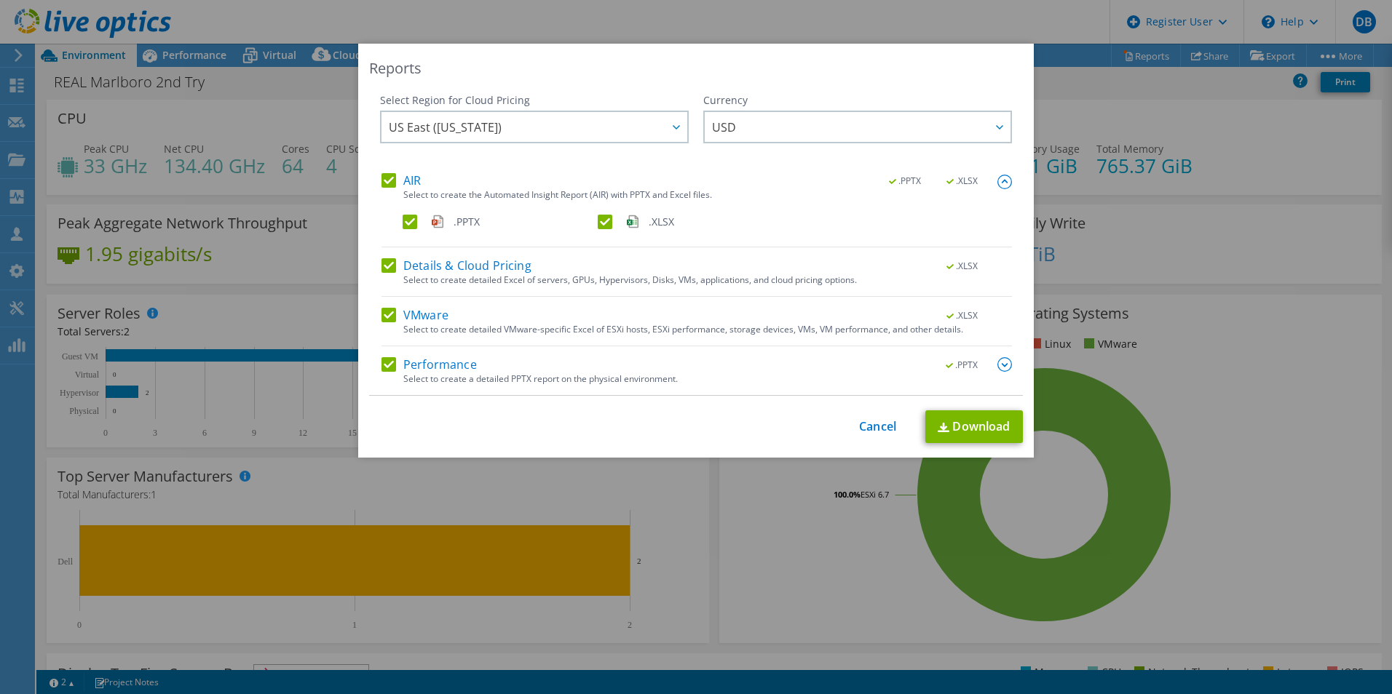
click at [999, 183] on img at bounding box center [1004, 182] width 15 height 15
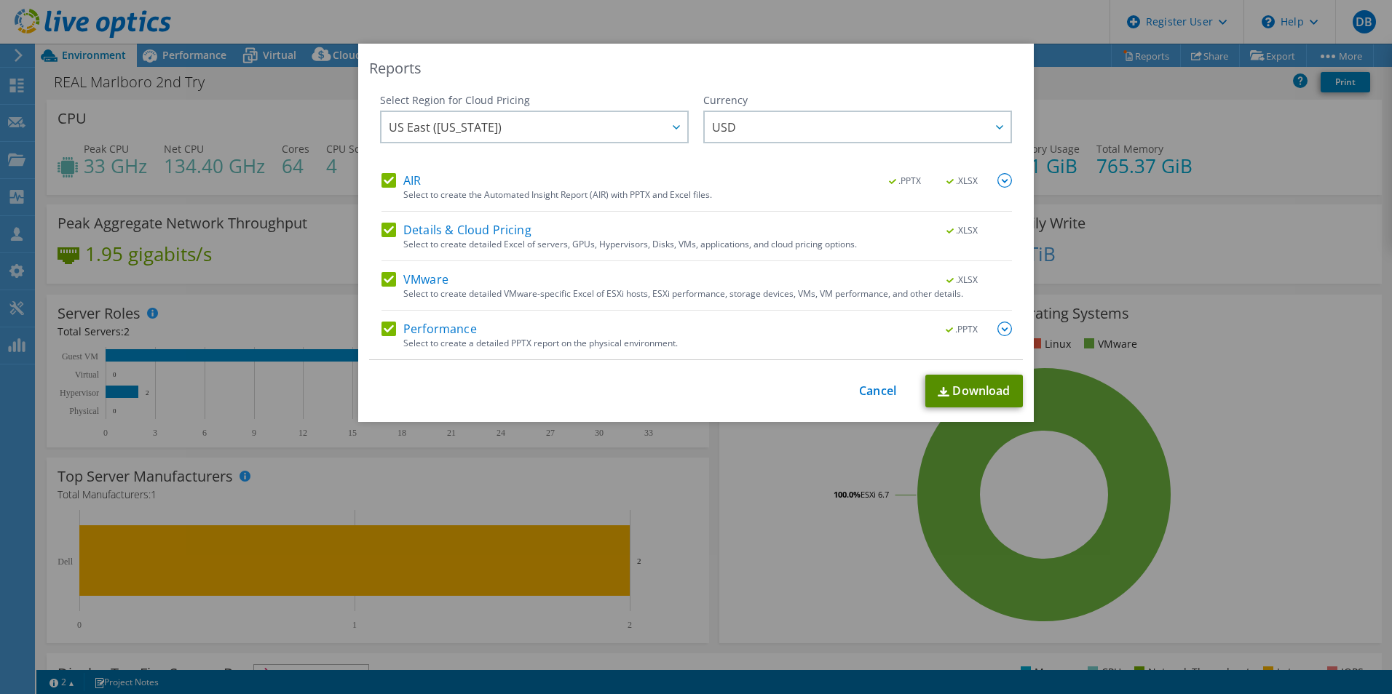
click at [975, 392] on link "Download" at bounding box center [974, 391] width 98 height 33
click at [1117, 248] on div "Reports Select Region for Cloud Pricing Asia Pacific (Hong Kong) Asia Pacific (…" at bounding box center [696, 347] width 1392 height 607
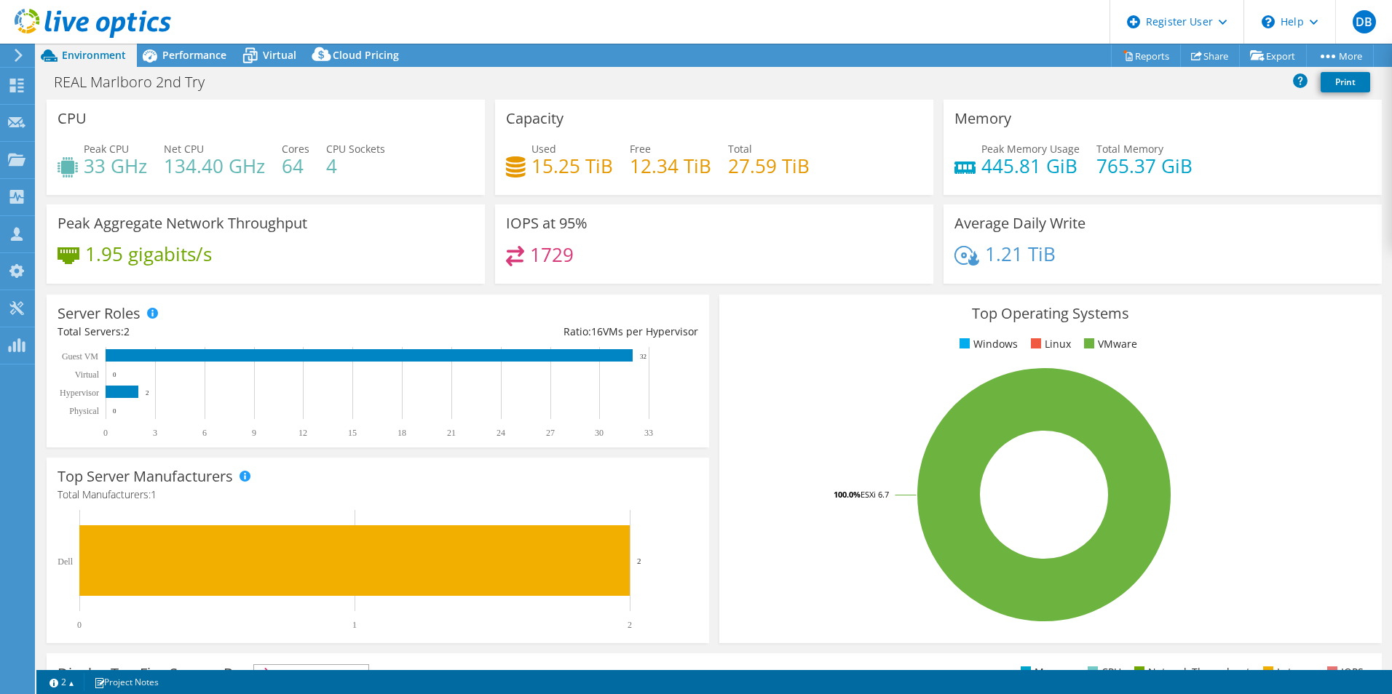
click at [970, 46] on div "Project Actions Project Actions Reports Share Export vSAN ReadyNode Sizer" at bounding box center [713, 55] width 1355 height 23
click at [36, 25] on icon at bounding box center [93, 24] width 156 height 30
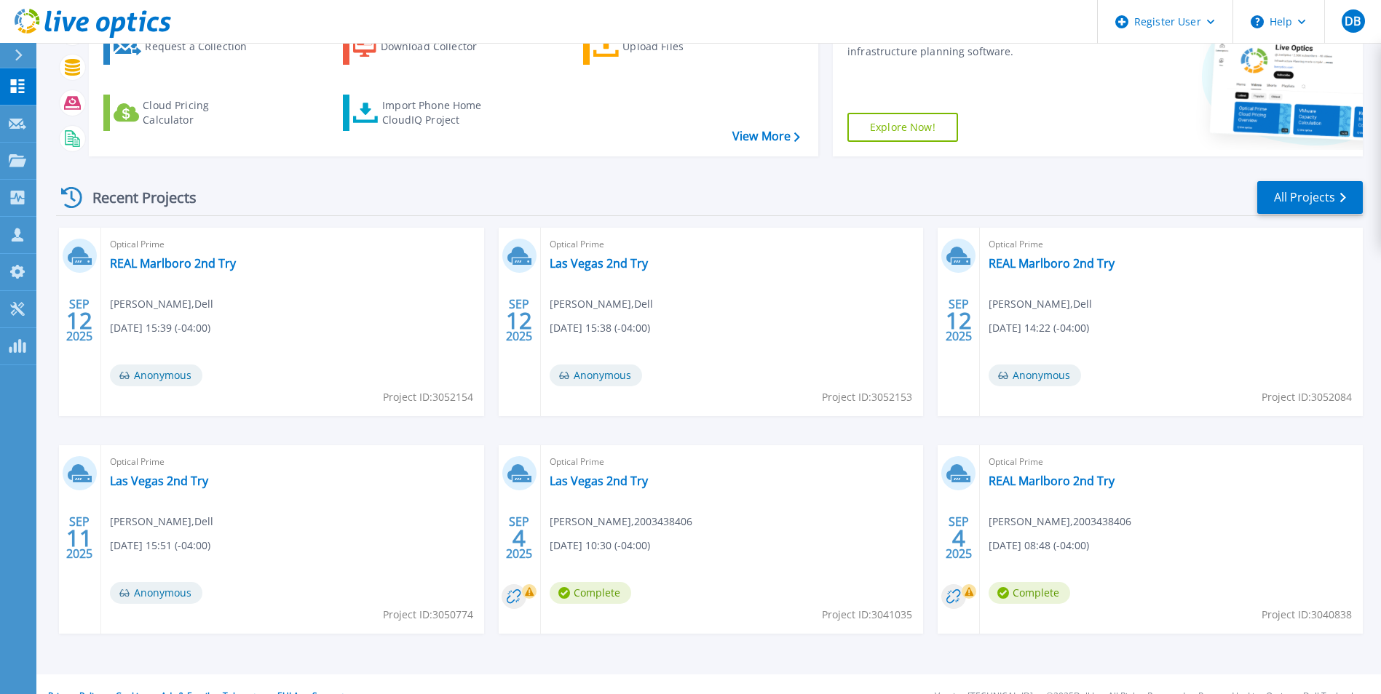
scroll to position [173, 0]
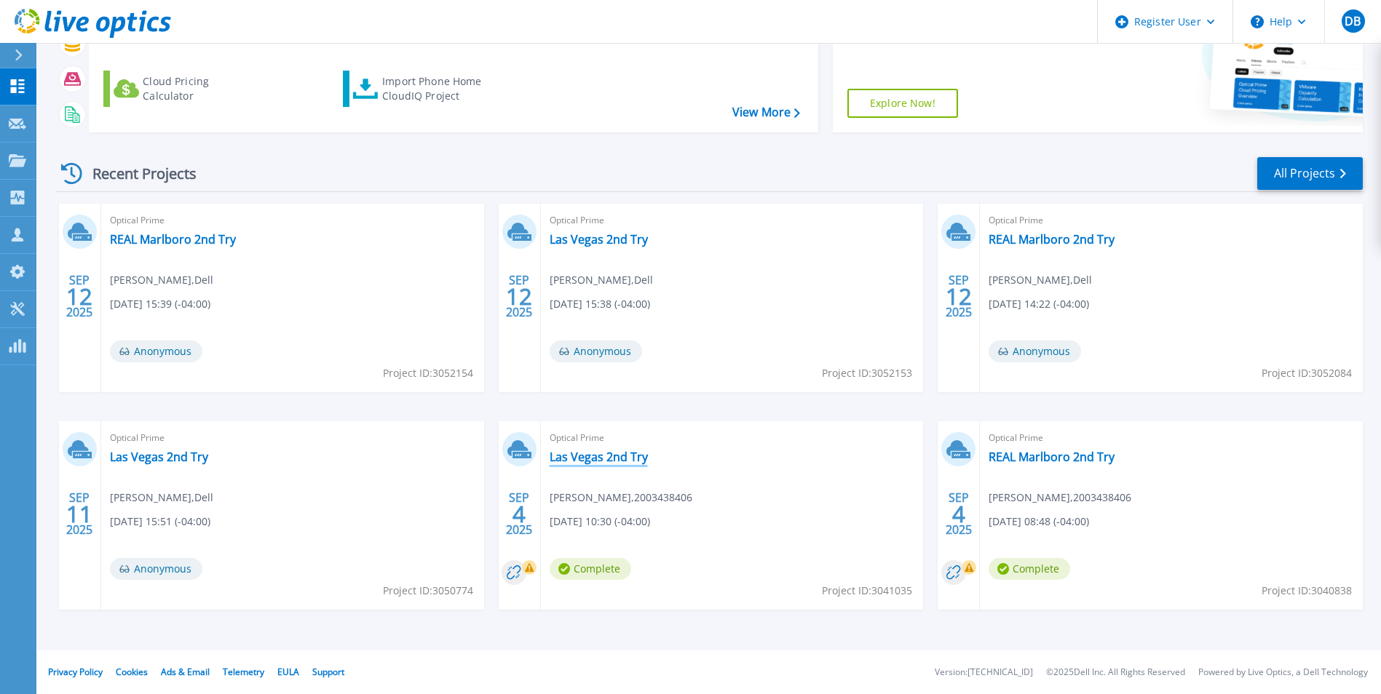
click at [592, 462] on link "Las Vegas 2nd Try" at bounding box center [599, 457] width 98 height 15
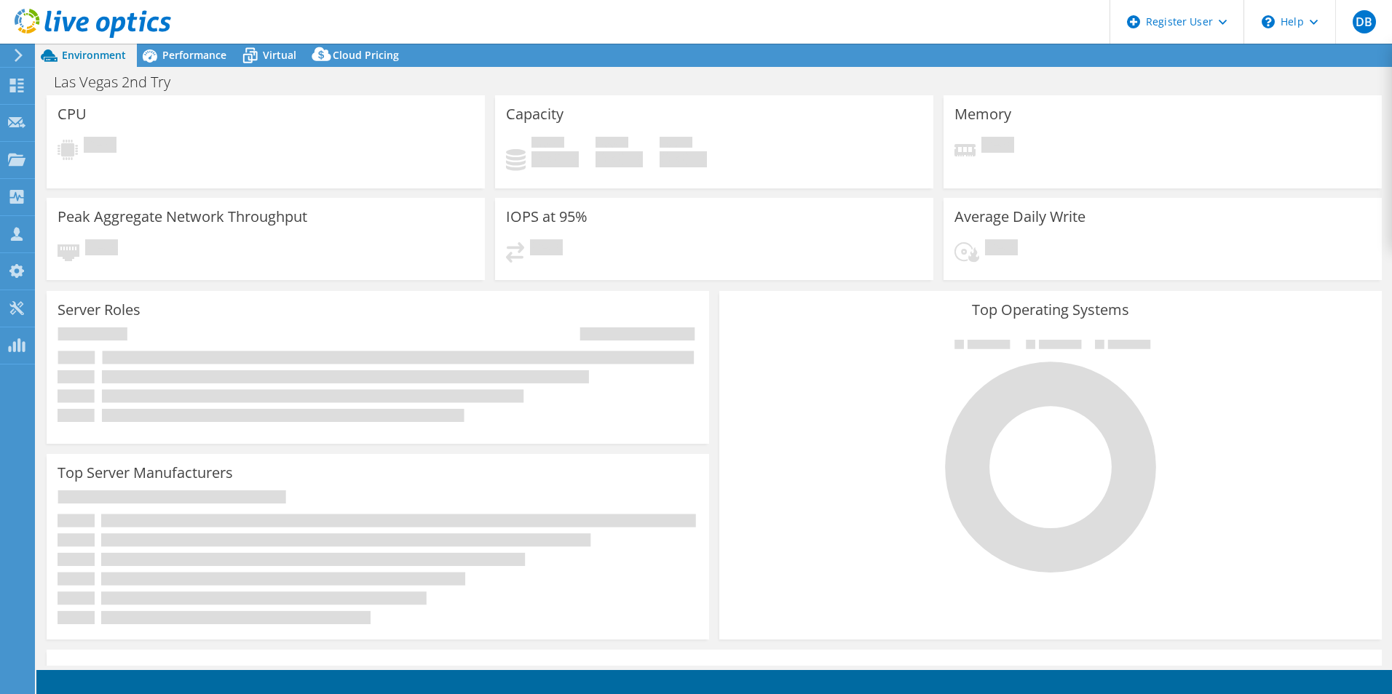
select select "USD"
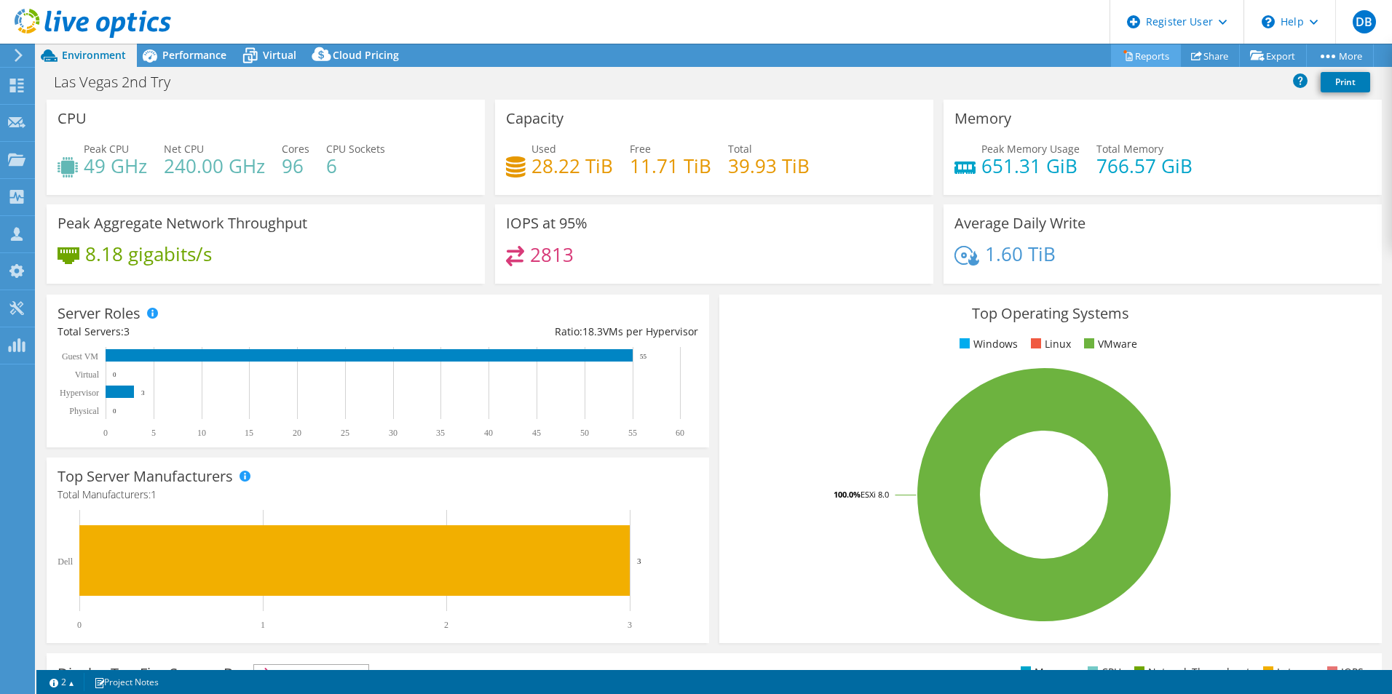
click at [1130, 53] on link "Reports" at bounding box center [1146, 55] width 70 height 23
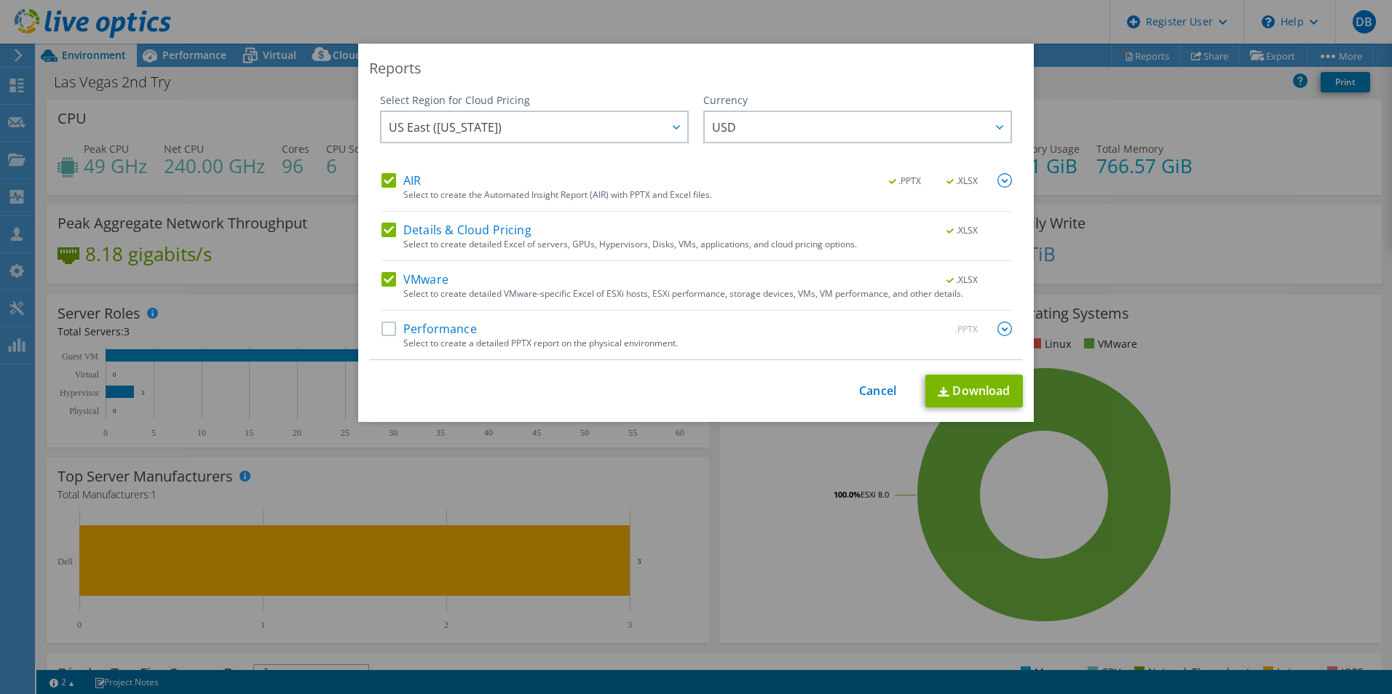
click at [388, 333] on label "Performance" at bounding box center [428, 329] width 95 height 15
click at [0, 0] on input "Performance" at bounding box center [0, 0] width 0 height 0
click at [1009, 388] on link "Download" at bounding box center [974, 391] width 98 height 33
click at [871, 395] on link "Cancel" at bounding box center [877, 391] width 37 height 14
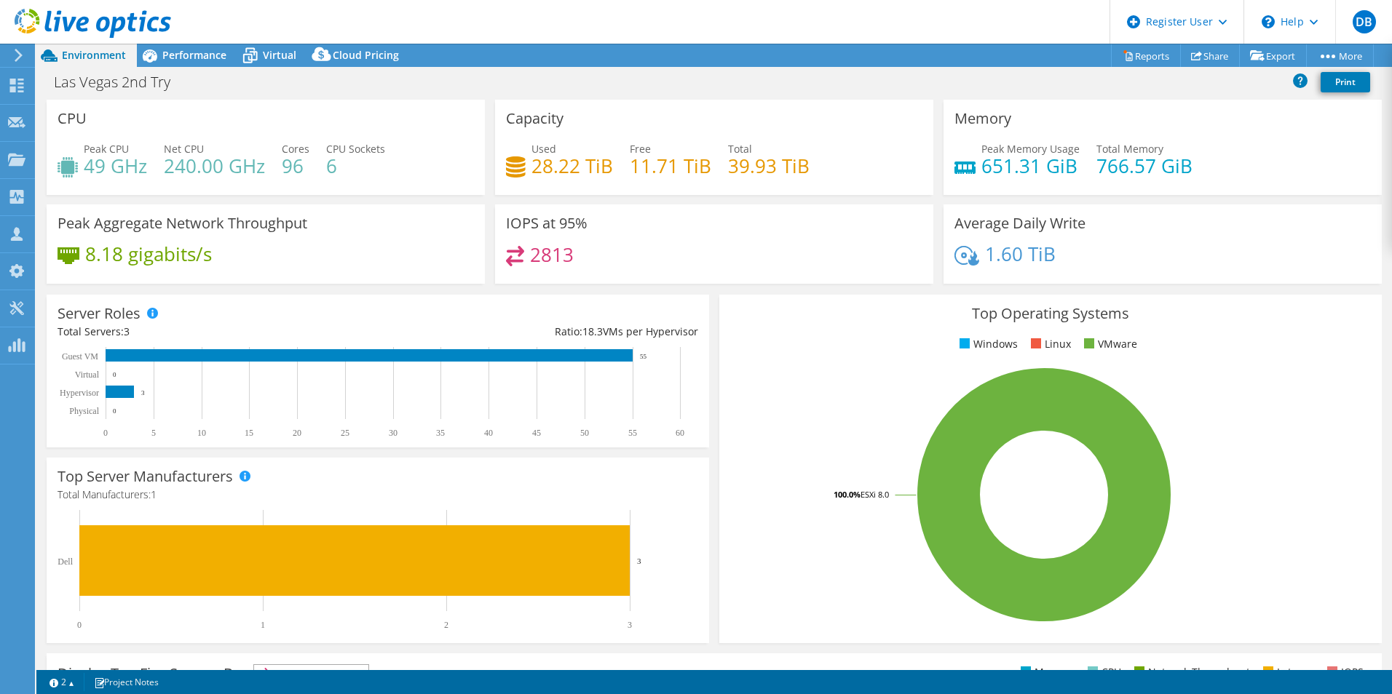
click at [950, 57] on div "Project Actions Project Actions Reports Share Export vSAN ReadyNode Sizer" at bounding box center [713, 55] width 1355 height 23
